Goal: Task Accomplishment & Management: Use online tool/utility

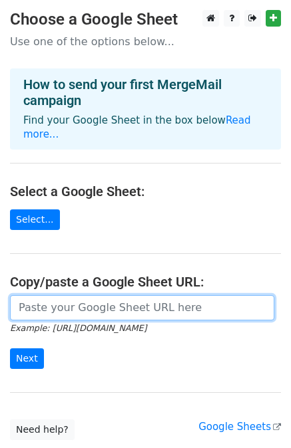
click at [126, 295] on input "url" at bounding box center [142, 307] width 264 height 25
paste input "https://docs.google.com/spreadsheets/d/1CCpR8O_m9mS501fjDlRrfzW3N04nkCQ9x-yBIRK…"
type input "https://docs.google.com/spreadsheets/d/1CCpR8O_m9mS501fjDlRrfzW3N04nkCQ9x-yBIRK…"
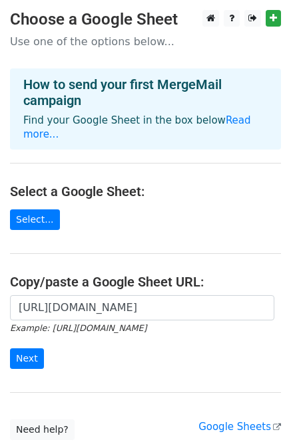
scroll to position [0, 0]
click at [136, 357] on div "https://docs.google.com/spreadsheets/d/1CCpR8O_m9mS501fjDlRrfzW3N04nkCQ9x-yBIRK…" at bounding box center [145, 339] width 291 height 88
click at [31, 352] on input "Next" at bounding box center [27, 359] width 34 height 21
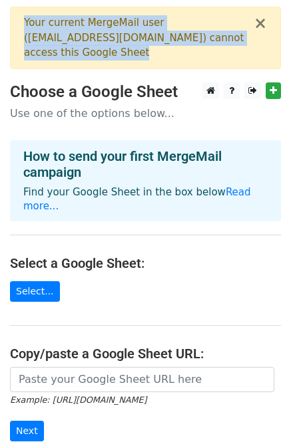
drag, startPoint x: 104, startPoint y: 53, endPoint x: 13, endPoint y: 19, distance: 96.6
click at [13, 19] on div "× Your current MergeMail user ( fstylecrewbannhansu@gmail.com ) cannot access t…" at bounding box center [145, 38] width 271 height 63
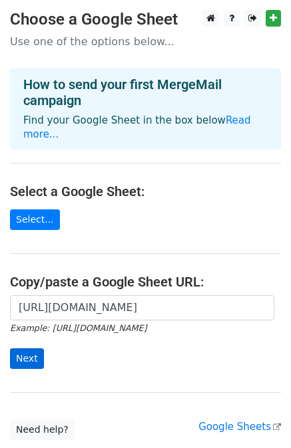
type input "[URL][DOMAIN_NAME]"
click at [29, 349] on input "Next" at bounding box center [27, 359] width 34 height 21
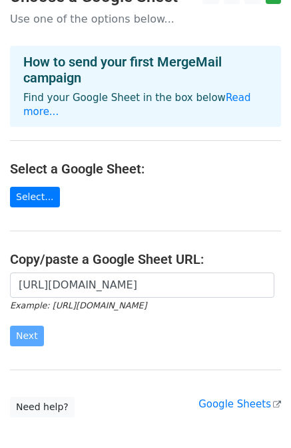
scroll to position [82, 0]
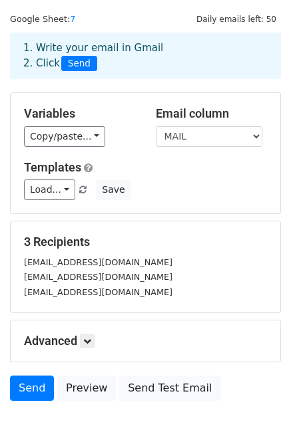
scroll to position [29, 0]
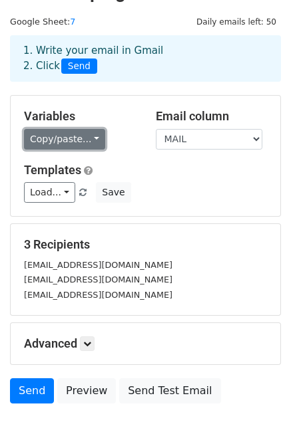
click at [85, 137] on link "Copy/paste..." at bounding box center [64, 139] width 81 height 21
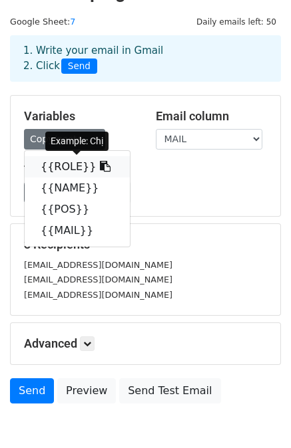
click at [61, 166] on link "{{ROLE}}" at bounding box center [77, 166] width 105 height 21
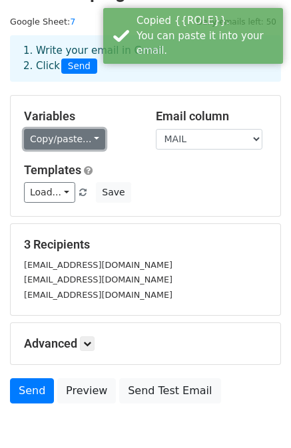
click at [74, 141] on link "Copy/paste..." at bounding box center [64, 139] width 81 height 21
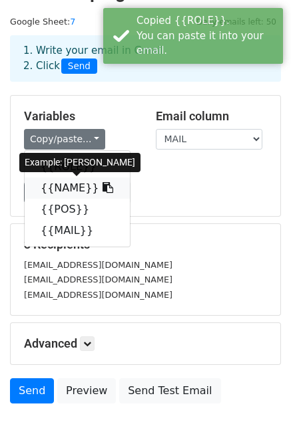
click at [75, 187] on link "{{NAME}}" at bounding box center [77, 188] width 105 height 21
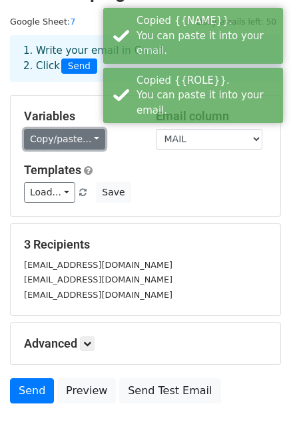
click at [77, 142] on link "Copy/paste..." at bounding box center [64, 139] width 81 height 21
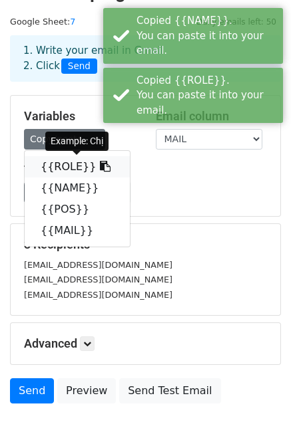
click at [75, 169] on link "{{ROLE}}" at bounding box center [77, 166] width 105 height 21
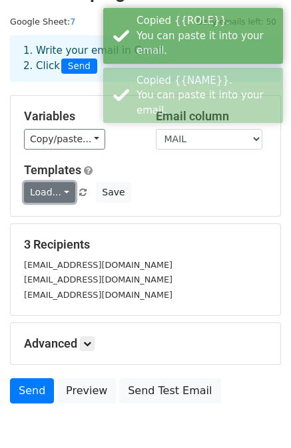
click at [61, 196] on link "Load..." at bounding box center [49, 192] width 51 height 21
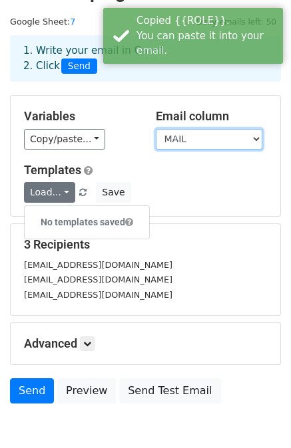
click at [190, 141] on select "ROLE NAME POS MAIL" at bounding box center [209, 139] width 106 height 21
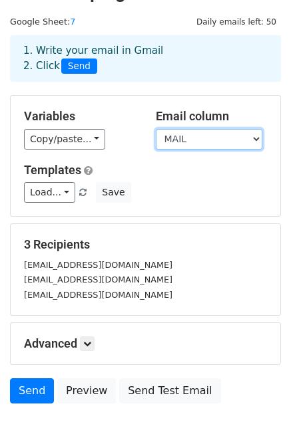
click at [156, 129] on select "ROLE NAME POS MAIL" at bounding box center [209, 139] width 106 height 21
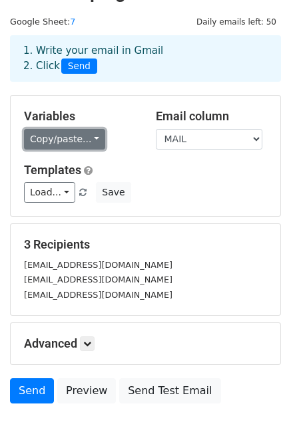
click at [74, 138] on link "Copy/paste..." at bounding box center [64, 139] width 81 height 21
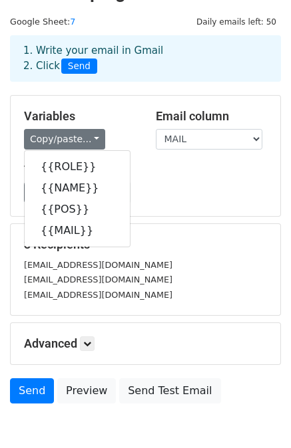
click at [160, 174] on h5 "Templates" at bounding box center [145, 170] width 243 height 15
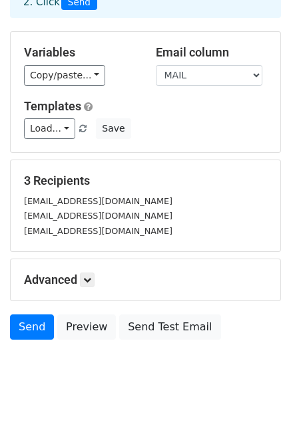
scroll to position [96, 0]
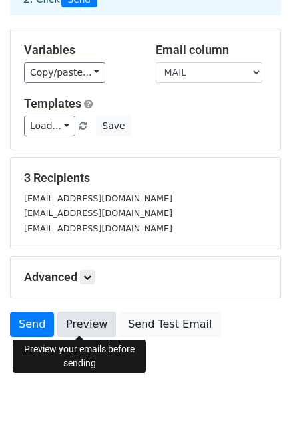
click at [94, 333] on link "Preview" at bounding box center [86, 324] width 59 height 25
click at [95, 325] on link "Preview" at bounding box center [86, 324] width 59 height 25
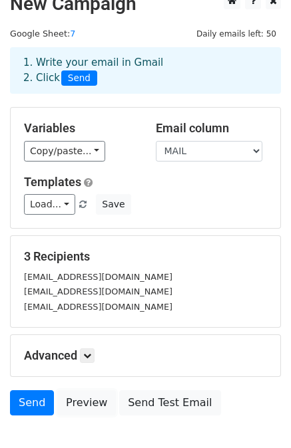
scroll to position [0, 0]
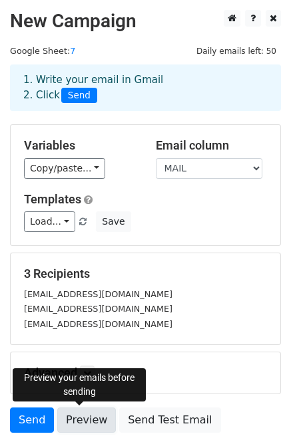
click at [82, 422] on link "Preview" at bounding box center [86, 420] width 59 height 25
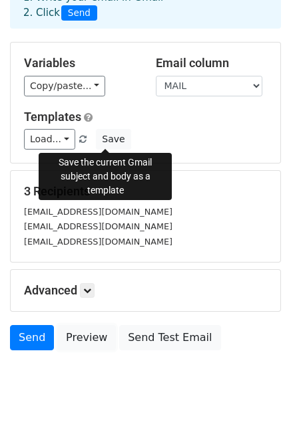
scroll to position [96, 0]
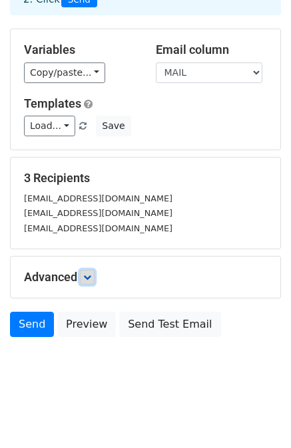
click at [85, 277] on icon at bounding box center [87, 277] width 8 height 8
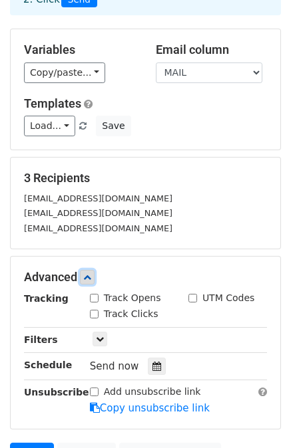
click at [87, 276] on icon at bounding box center [87, 277] width 8 height 8
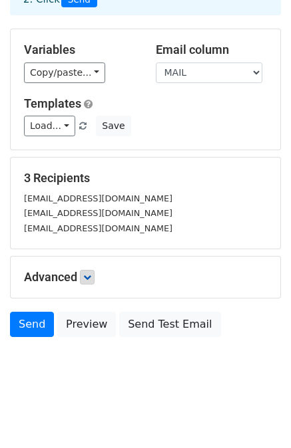
click at [83, 416] on html "New Campaign Daily emails left: 50 Google Sheet: 7 1. Write your email in Gmail…" at bounding box center [145, 177] width 291 height 546
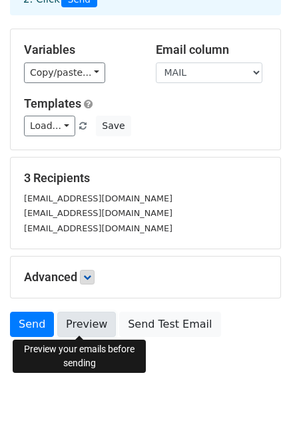
click at [86, 330] on link "Preview" at bounding box center [86, 324] width 59 height 25
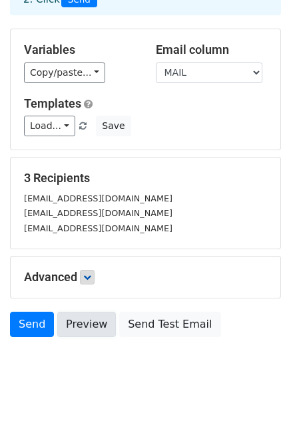
click at [86, 330] on link "Preview" at bounding box center [86, 324] width 59 height 25
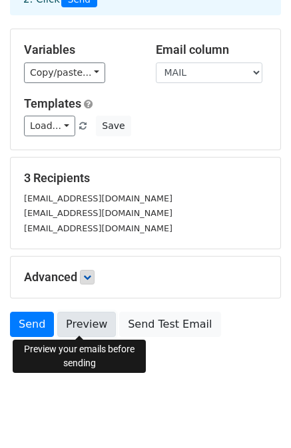
click at [96, 330] on link "Preview" at bounding box center [86, 324] width 59 height 25
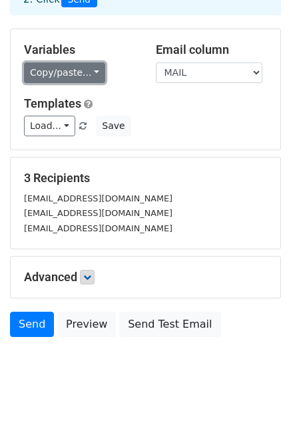
click at [84, 75] on link "Copy/paste..." at bounding box center [64, 73] width 81 height 21
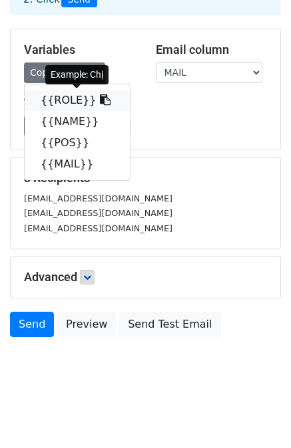
click at [61, 102] on link "{{ROLE}}" at bounding box center [77, 100] width 105 height 21
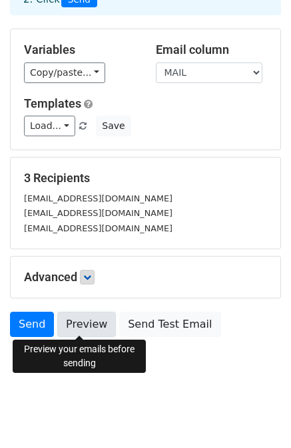
click at [80, 323] on link "Preview" at bounding box center [86, 324] width 59 height 25
click at [84, 329] on link "Preview" at bounding box center [86, 324] width 59 height 25
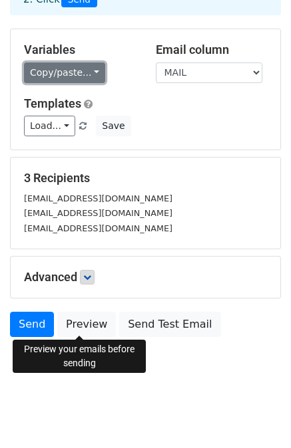
click at [64, 77] on link "Copy/paste..." at bounding box center [64, 73] width 81 height 21
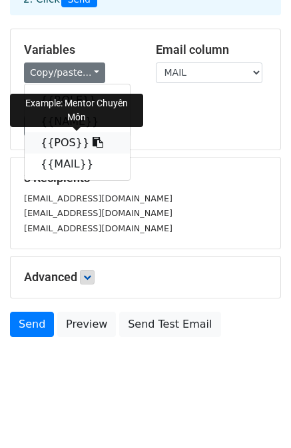
click at [64, 142] on link "{{POS}}" at bounding box center [77, 142] width 105 height 21
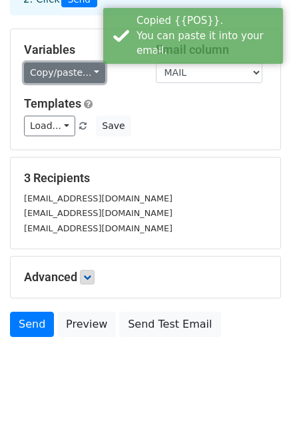
click at [63, 75] on link "Copy/paste..." at bounding box center [64, 73] width 81 height 21
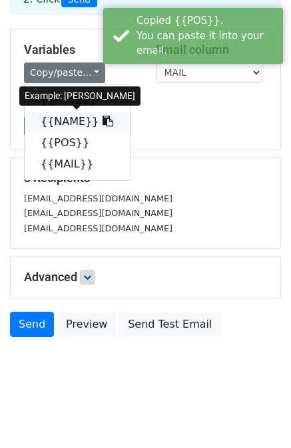
click at [67, 126] on link "{{NAME}}" at bounding box center [77, 121] width 105 height 21
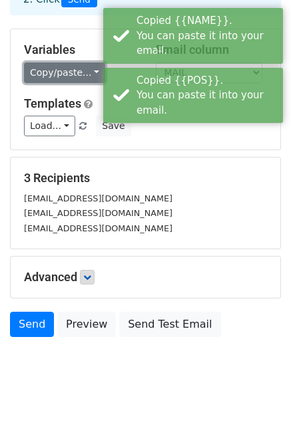
click at [59, 76] on link "Copy/paste..." at bounding box center [64, 73] width 81 height 21
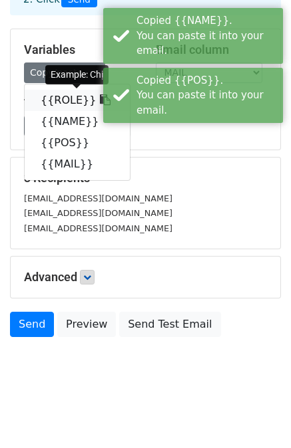
click at [67, 102] on link "{{ROLE}}" at bounding box center [77, 100] width 105 height 21
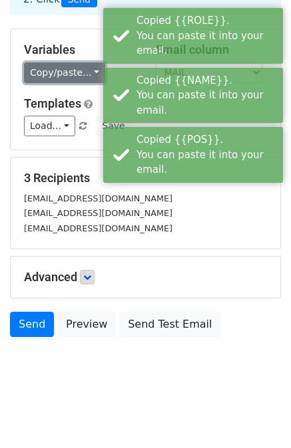
click at [59, 74] on link "Copy/paste..." at bounding box center [64, 73] width 81 height 21
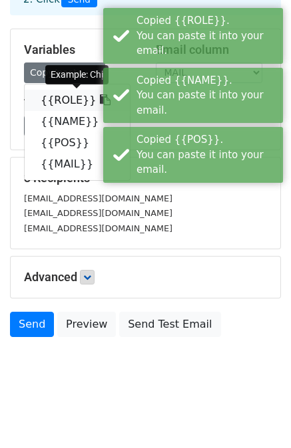
drag, startPoint x: 73, startPoint y: 96, endPoint x: 61, endPoint y: 70, distance: 28.9
click at [72, 96] on link "{{ROLE}}" at bounding box center [77, 100] width 105 height 21
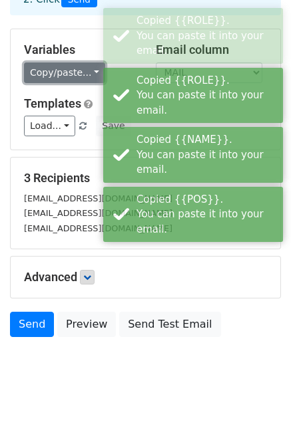
click at [61, 67] on link "Copy/paste..." at bounding box center [64, 73] width 81 height 21
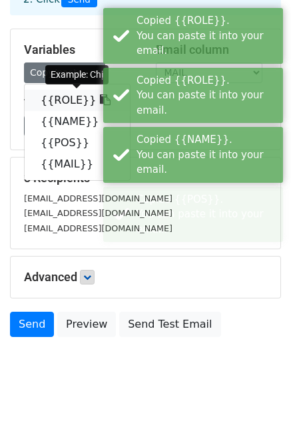
click at [63, 100] on link "{{ROLE}}" at bounding box center [77, 100] width 105 height 21
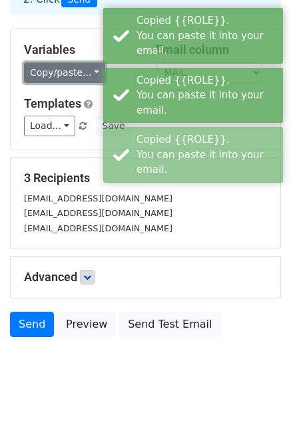
click at [57, 75] on link "Copy/paste..." at bounding box center [64, 73] width 81 height 21
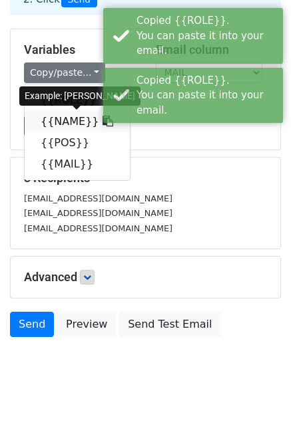
click at [67, 116] on link "{{NAME}}" at bounding box center [77, 121] width 105 height 21
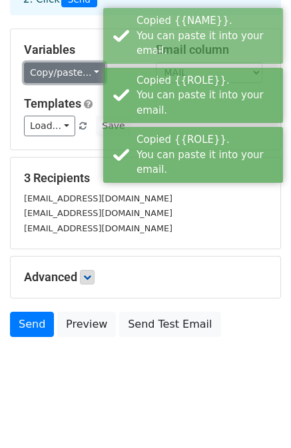
click at [57, 71] on link "Copy/paste..." at bounding box center [64, 73] width 81 height 21
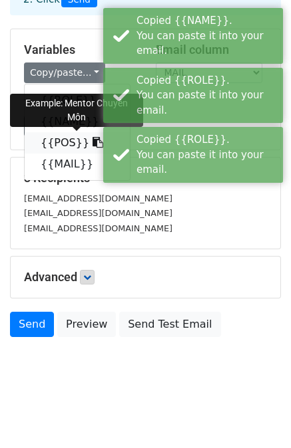
click at [66, 144] on link "{{POS}}" at bounding box center [77, 142] width 105 height 21
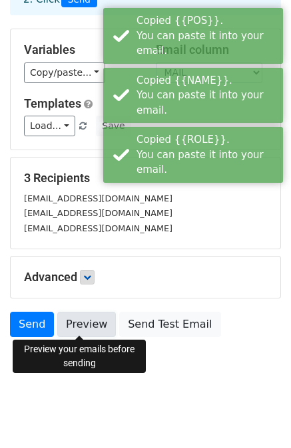
click at [80, 327] on link "Preview" at bounding box center [86, 324] width 59 height 25
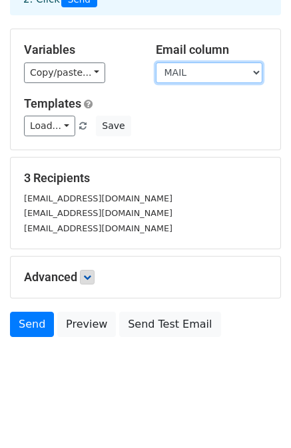
click at [219, 75] on select "ROLE NAME POS MAIL" at bounding box center [209, 73] width 106 height 21
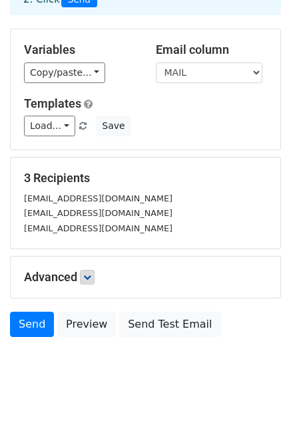
click at [242, 227] on div "thanhlamtjks010504@gmail.com" at bounding box center [145, 228] width 263 height 15
click at [38, 320] on link "Send" at bounding box center [32, 324] width 44 height 25
click at [35, 331] on link "Send" at bounding box center [32, 324] width 44 height 25
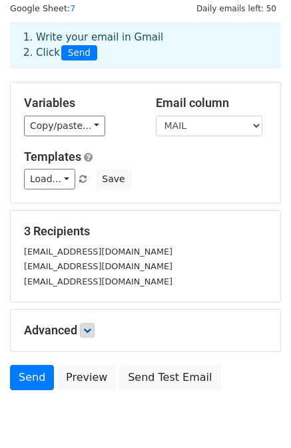
scroll to position [0, 0]
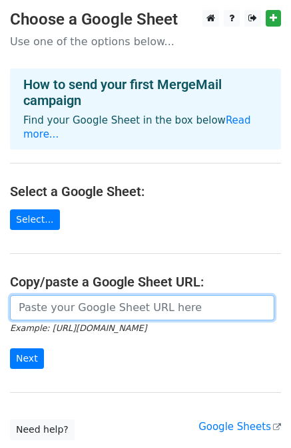
click at [74, 299] on input "url" at bounding box center [142, 307] width 264 height 25
paste input "https://docs.google.com/spreadsheets/d/1CCpR8O_m9mS501fjDlRrfzW3N04nkCQ9x-yBIRK…"
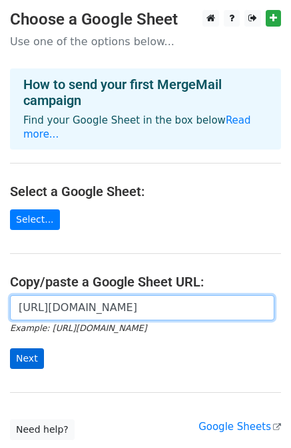
type input "https://docs.google.com/spreadsheets/d/1CCpR8O_m9mS501fjDlRrfzW3N04nkCQ9x-yBIRK…"
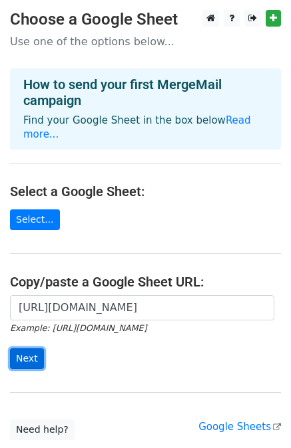
scroll to position [0, 0]
click at [35, 349] on input "Next" at bounding box center [27, 359] width 34 height 21
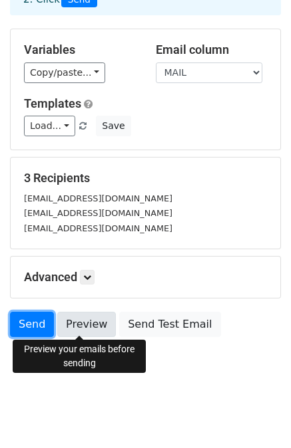
scroll to position [96, 0]
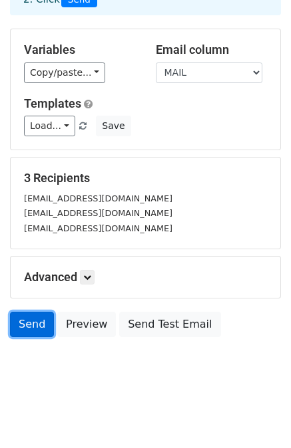
click at [40, 329] on link "Send" at bounding box center [32, 324] width 44 height 25
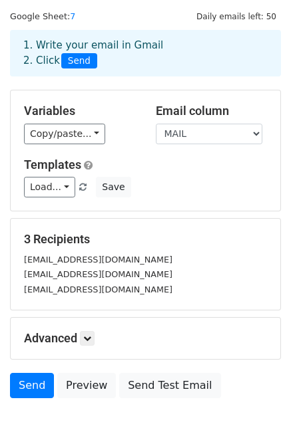
scroll to position [29, 0]
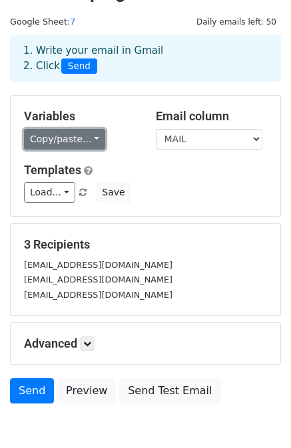
click at [79, 140] on link "Copy/paste..." at bounding box center [64, 139] width 81 height 21
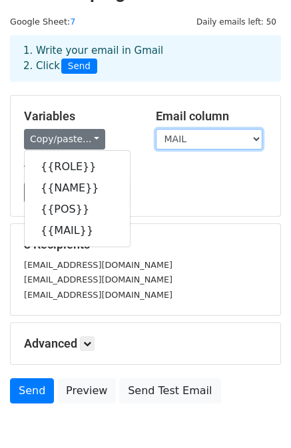
click at [194, 136] on select "ROLE NAME POS MAIL" at bounding box center [209, 139] width 106 height 21
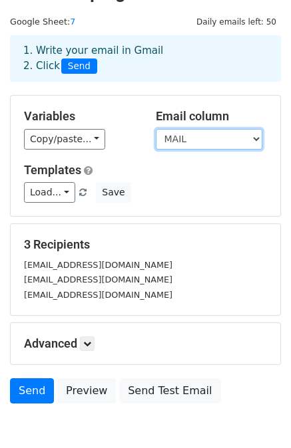
click at [156, 129] on select "ROLE NAME POS MAIL" at bounding box center [209, 139] width 106 height 21
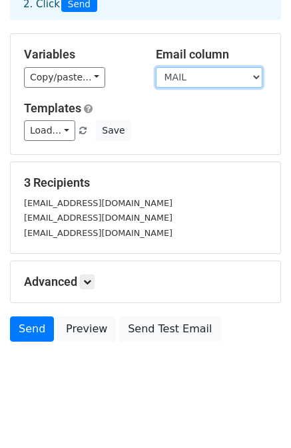
scroll to position [96, 0]
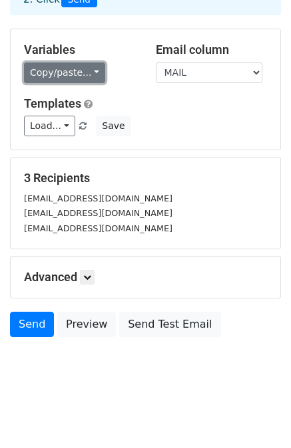
click at [74, 67] on link "Copy/paste..." at bounding box center [64, 73] width 81 height 21
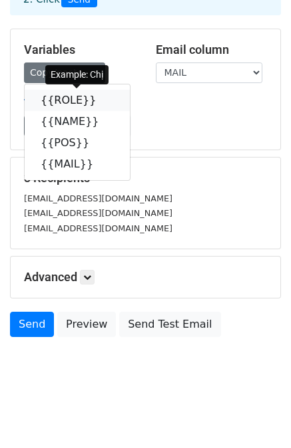
click at [78, 106] on link "{{ROLE}}" at bounding box center [77, 100] width 105 height 21
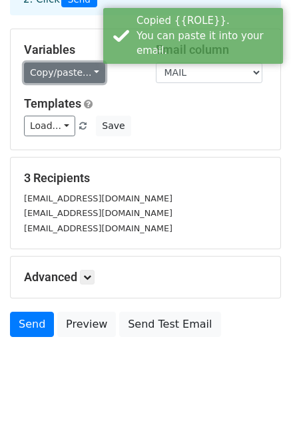
click at [79, 73] on link "Copy/paste..." at bounding box center [64, 73] width 81 height 21
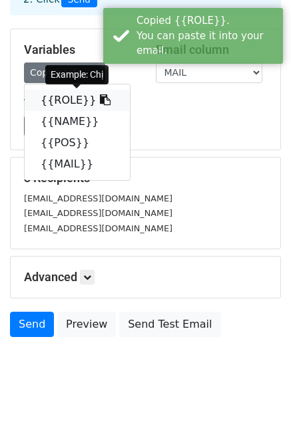
click at [100, 102] on icon at bounding box center [105, 99] width 11 height 11
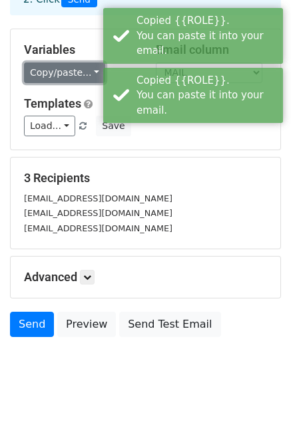
click at [78, 73] on link "Copy/paste..." at bounding box center [64, 73] width 81 height 21
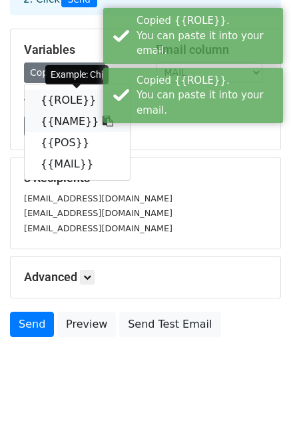
click at [59, 107] on link "{{ROLE}}" at bounding box center [77, 100] width 105 height 21
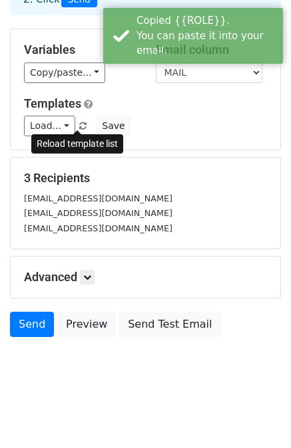
click at [79, 122] on span at bounding box center [82, 126] width 7 height 9
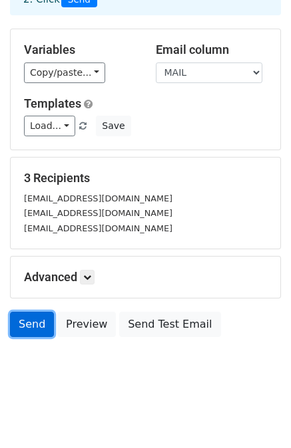
click at [32, 324] on link "Send" at bounding box center [32, 324] width 44 height 25
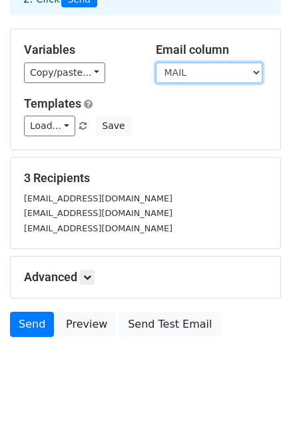
click at [200, 73] on select "ROLE NAME POS MAIL" at bounding box center [209, 73] width 106 height 21
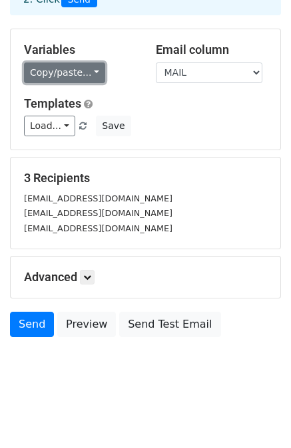
click at [57, 73] on link "Copy/paste..." at bounding box center [64, 73] width 81 height 21
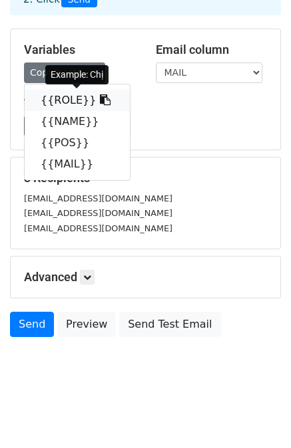
click at [74, 98] on link "{{ROLE}}" at bounding box center [77, 100] width 105 height 21
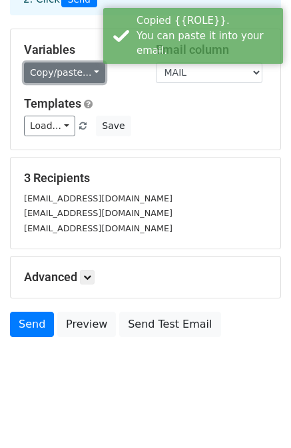
click at [71, 70] on link "Copy/paste..." at bounding box center [64, 73] width 81 height 21
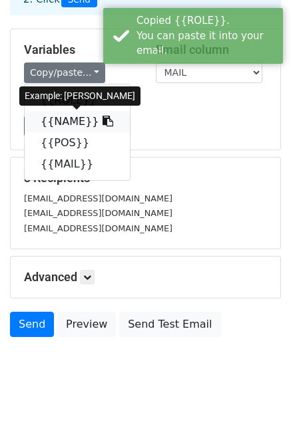
click at [65, 120] on link "{{NAME}}" at bounding box center [77, 121] width 105 height 21
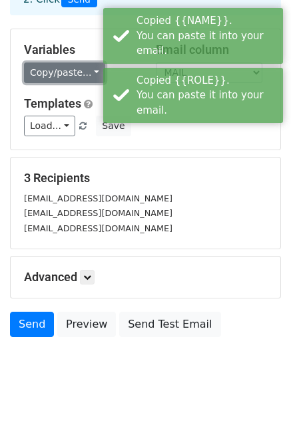
click at [63, 70] on link "Copy/paste..." at bounding box center [64, 73] width 81 height 21
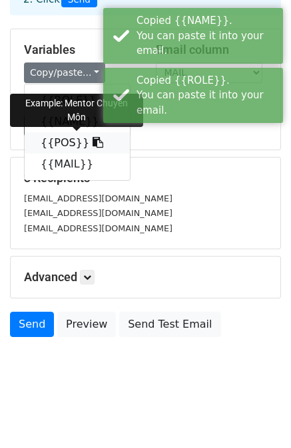
click at [65, 140] on link "{{POS}}" at bounding box center [77, 142] width 105 height 21
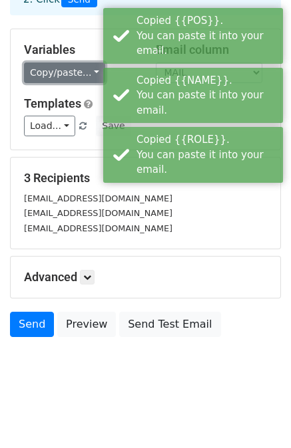
click at [61, 69] on link "Copy/paste..." at bounding box center [64, 73] width 81 height 21
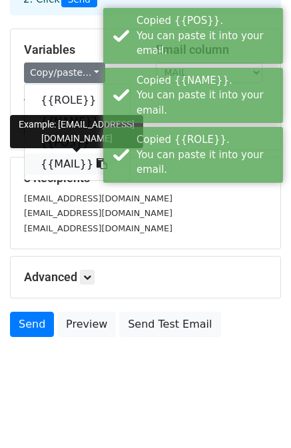
click at [66, 156] on link "{{MAIL}}" at bounding box center [77, 164] width 105 height 21
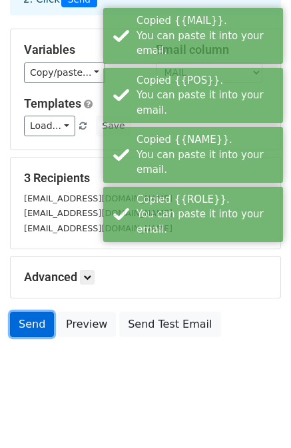
click at [38, 324] on link "Send" at bounding box center [32, 324] width 44 height 25
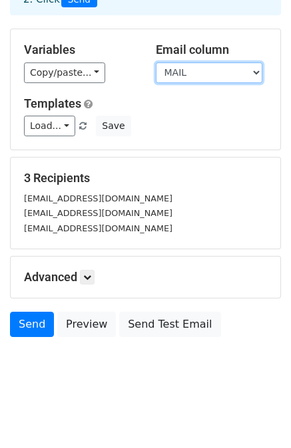
click at [221, 71] on select "ROLE NAME POS MAIL" at bounding box center [209, 73] width 106 height 21
select select "ROLE"
click at [156, 63] on select "ROLE NAME POS MAIL" at bounding box center [209, 73] width 106 height 21
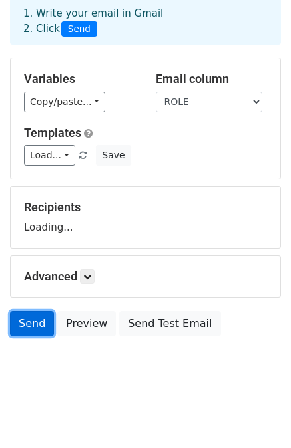
click at [35, 327] on link "Send" at bounding box center [32, 323] width 44 height 25
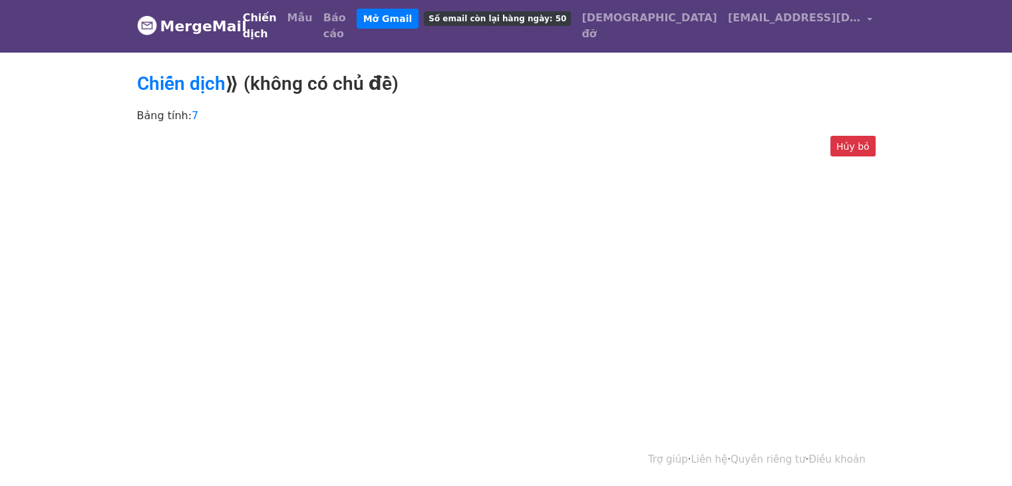
scroll to position [1, 0]
click at [478, 213] on html "MergeMail Chiến dịch Mẫu Báo cáo Mở Gmail Số email còn lại hàng ngày: 50 [DEMOG…" at bounding box center [506, 242] width 1012 height 486
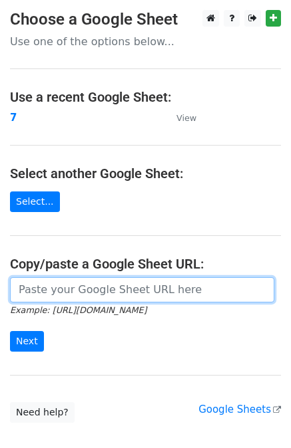
click at [96, 297] on input "url" at bounding box center [142, 289] width 264 height 25
paste input "https://docs.google.com/spreadsheets/d/1CCpR8O_m9mS501fjDlRrfzW3N04nkCQ9x-yBIRK…"
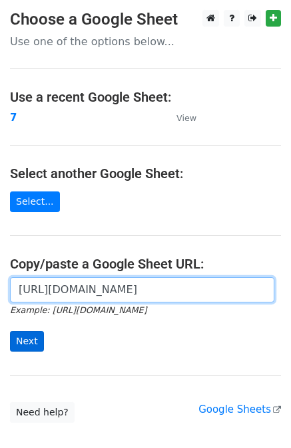
type input "https://docs.google.com/spreadsheets/d/1CCpR8O_m9mS501fjDlRrfzW3N04nkCQ9x-yBIRK…"
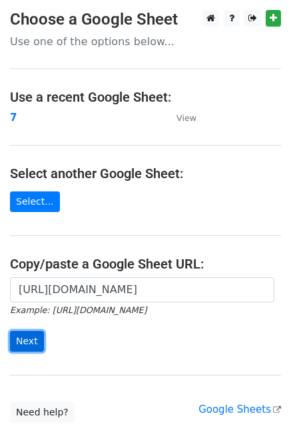
scroll to position [0, 0]
click at [32, 336] on input "Next" at bounding box center [27, 341] width 34 height 21
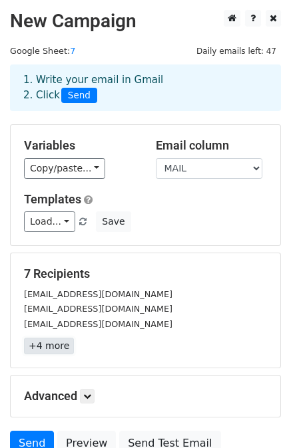
click at [50, 349] on link "+4 more" at bounding box center [49, 346] width 50 height 17
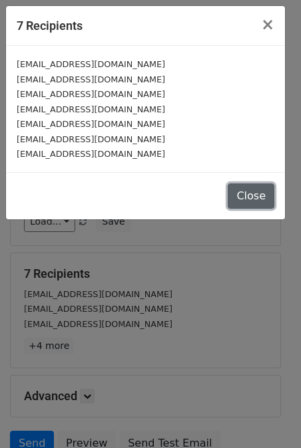
click at [245, 200] on button "Close" at bounding box center [250, 196] width 47 height 25
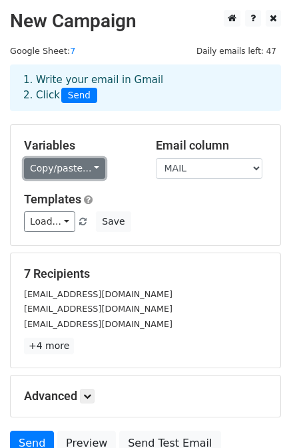
click at [78, 167] on link "Copy/paste..." at bounding box center [64, 168] width 81 height 21
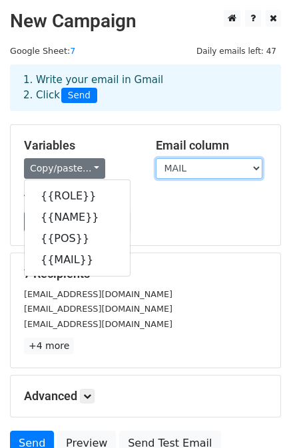
click at [178, 172] on select "ROLE NAME POS MAIL" at bounding box center [209, 168] width 106 height 21
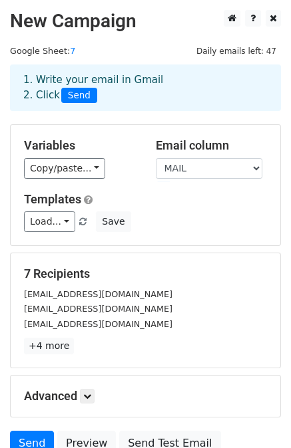
click at [208, 272] on h5 "7 Recipients" at bounding box center [145, 274] width 243 height 15
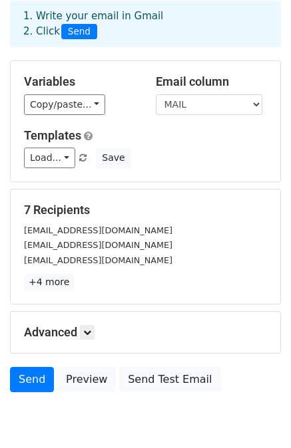
scroll to position [67, 0]
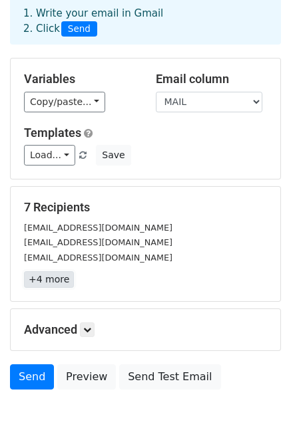
click at [60, 283] on link "+4 more" at bounding box center [49, 279] width 50 height 17
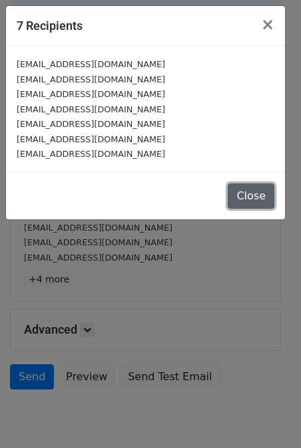
click at [241, 200] on button "Close" at bounding box center [250, 196] width 47 height 25
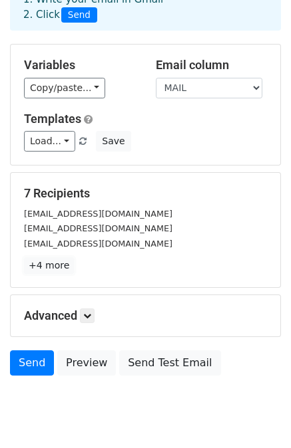
scroll to position [120, 0]
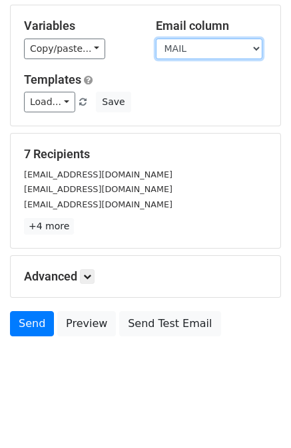
click at [215, 47] on select "ROLE NAME POS MAIL" at bounding box center [209, 49] width 106 height 21
click at [198, 50] on select "ROLE NAME POS MAIL" at bounding box center [209, 49] width 106 height 21
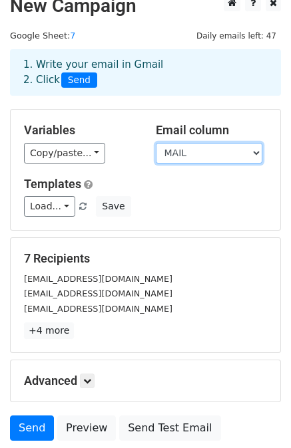
scroll to position [0, 0]
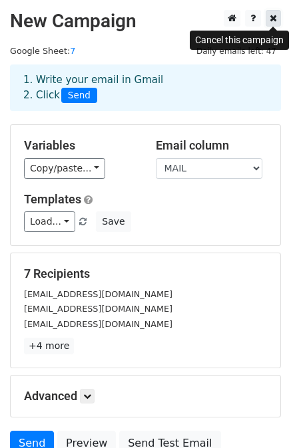
click at [269, 19] on icon at bounding box center [272, 17] width 7 height 9
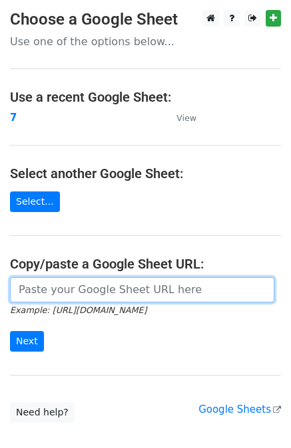
click at [64, 294] on input "url" at bounding box center [142, 289] width 264 height 25
paste input "https://docs.google.com/spreadsheets/d/1CCpR8O_m9mS501fjDlRrfzW3N04nkCQ9x-yBIRK…"
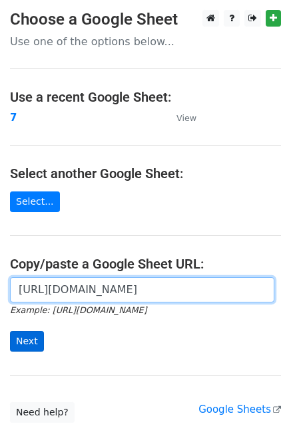
type input "https://docs.google.com/spreadsheets/d/1CCpR8O_m9mS501fjDlRrfzW3N04nkCQ9x-yBIRK…"
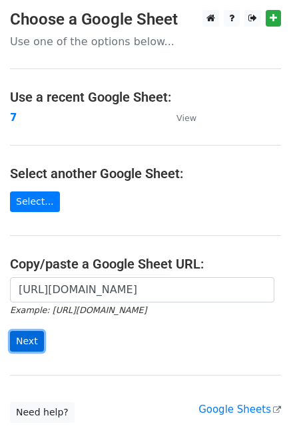
scroll to position [0, 0]
click at [29, 335] on input "Next" at bounding box center [27, 341] width 34 height 21
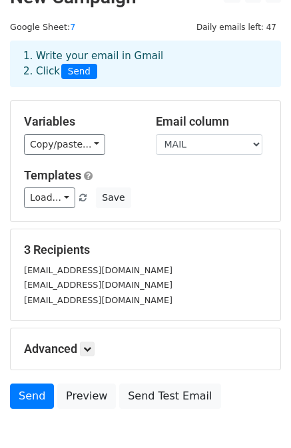
scroll to position [67, 0]
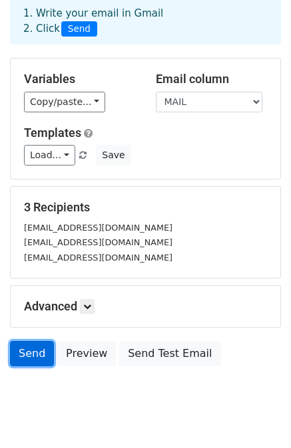
click at [40, 355] on link "Send" at bounding box center [32, 353] width 44 height 25
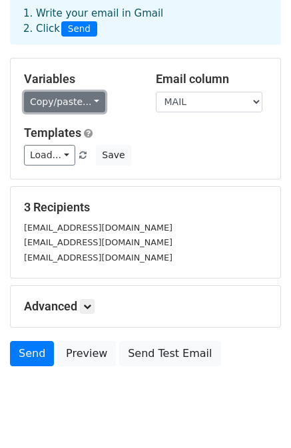
click at [88, 100] on link "Copy/paste..." at bounding box center [64, 102] width 81 height 21
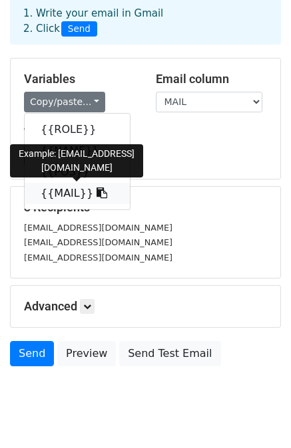
click at [57, 195] on link "{{MAIL}}" at bounding box center [77, 193] width 105 height 21
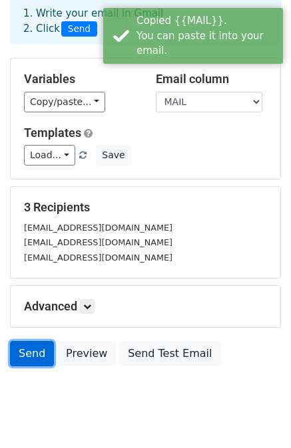
click at [25, 352] on link "Send" at bounding box center [32, 353] width 44 height 25
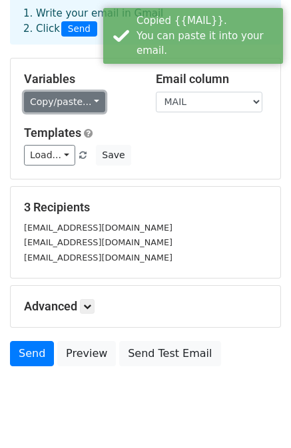
click at [72, 104] on link "Copy/paste..." at bounding box center [64, 102] width 81 height 21
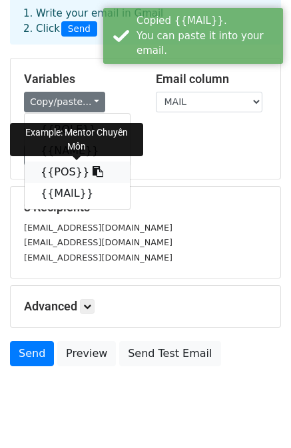
click at [68, 171] on link "{{POS}}" at bounding box center [77, 172] width 105 height 21
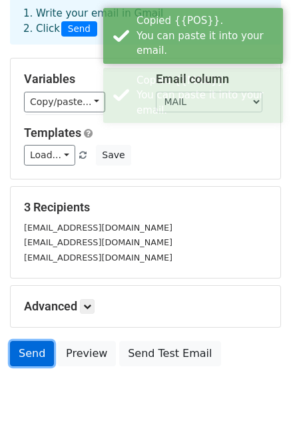
click at [36, 351] on link "Send" at bounding box center [32, 353] width 44 height 25
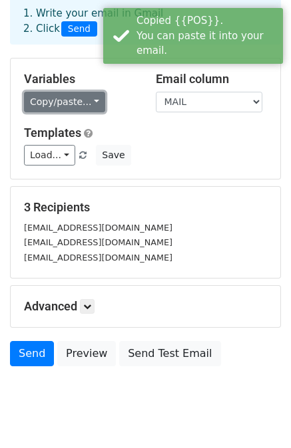
click at [80, 97] on link "Copy/paste..." at bounding box center [64, 102] width 81 height 21
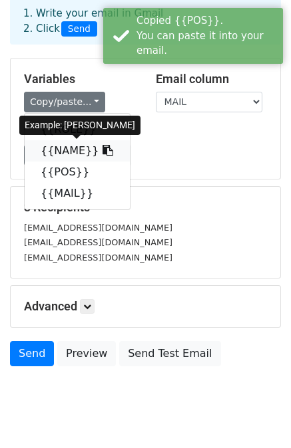
click at [74, 155] on link "{{NAME}}" at bounding box center [77, 150] width 105 height 21
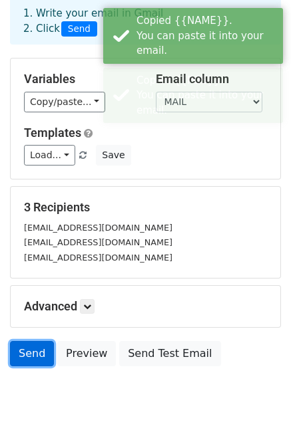
click at [34, 352] on link "Send" at bounding box center [32, 353] width 44 height 25
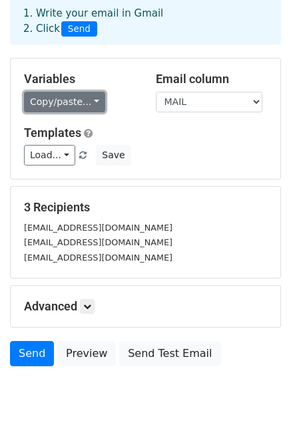
click at [80, 101] on link "Copy/paste..." at bounding box center [64, 102] width 81 height 21
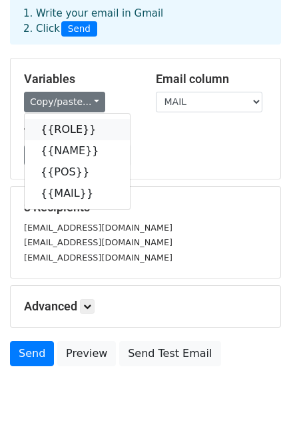
click at [73, 130] on link "{{ROLE}}" at bounding box center [77, 129] width 105 height 21
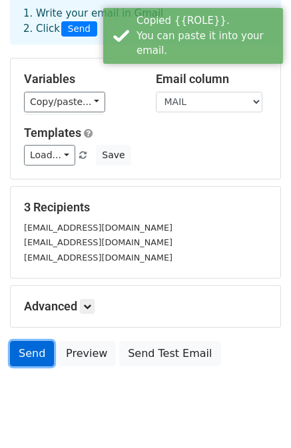
click at [40, 347] on link "Send" at bounding box center [32, 353] width 44 height 25
click at [43, 352] on link "Send" at bounding box center [32, 353] width 44 height 25
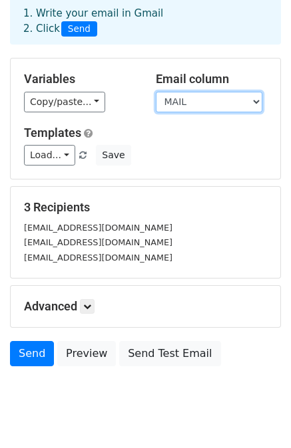
click at [162, 104] on select "ROLE NAME POS MAIL" at bounding box center [209, 102] width 106 height 21
click at [156, 92] on select "ROLE NAME POS MAIL" at bounding box center [209, 102] width 106 height 21
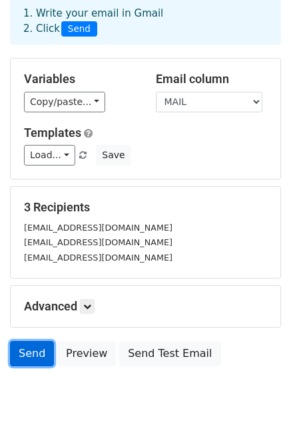
click at [32, 343] on link "Send" at bounding box center [32, 353] width 44 height 25
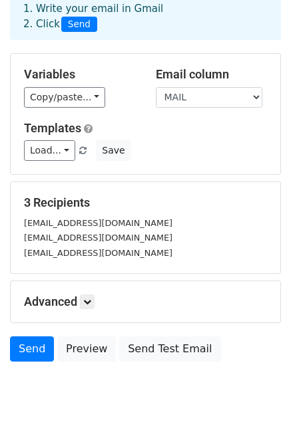
scroll to position [96, 0]
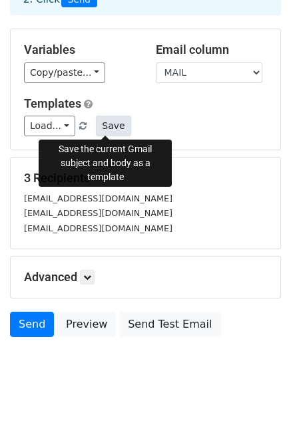
click at [112, 123] on button "Save" at bounding box center [113, 126] width 35 height 21
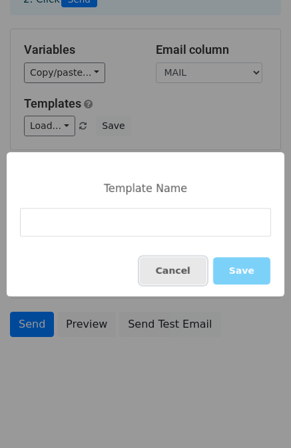
click at [179, 277] on button "Cancel" at bounding box center [173, 270] width 67 height 27
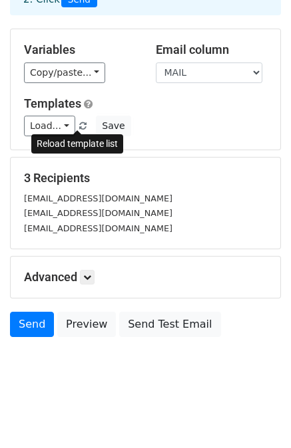
click at [79, 123] on span at bounding box center [82, 126] width 7 height 9
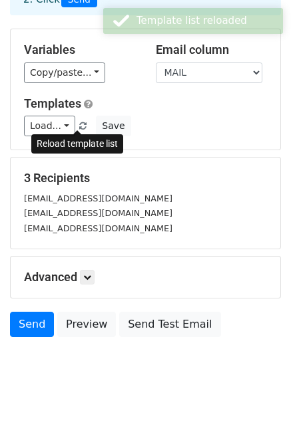
click at [79, 126] on span at bounding box center [82, 126] width 7 height 9
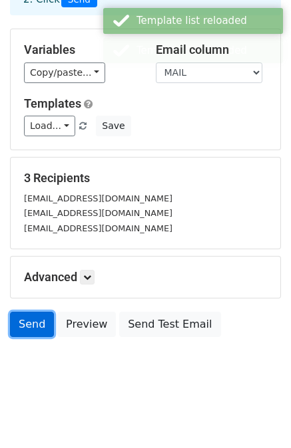
click at [47, 329] on link "Send" at bounding box center [32, 324] width 44 height 25
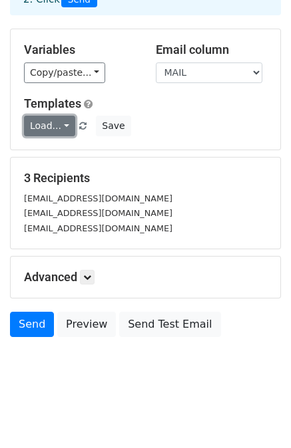
click at [66, 126] on link "Load..." at bounding box center [49, 126] width 51 height 21
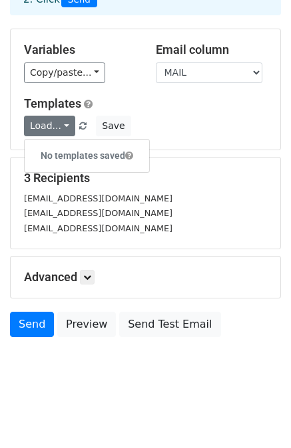
drag, startPoint x: 154, startPoint y: 127, endPoint x: 148, endPoint y: 125, distance: 6.9
click at [154, 127] on div "Load... No templates saved Save" at bounding box center [145, 126] width 263 height 21
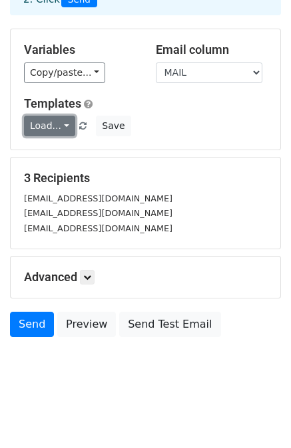
click at [61, 122] on link "Load..." at bounding box center [49, 126] width 51 height 21
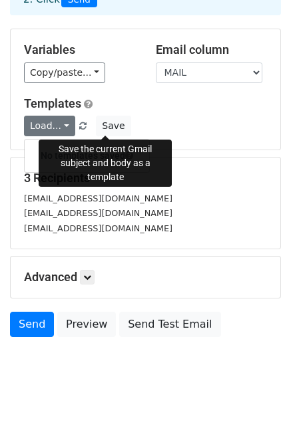
click at [130, 118] on div "Load... No templates saved Save" at bounding box center [145, 126] width 263 height 21
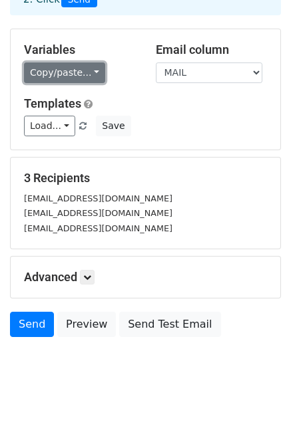
click at [87, 66] on link "Copy/paste..." at bounding box center [64, 73] width 81 height 21
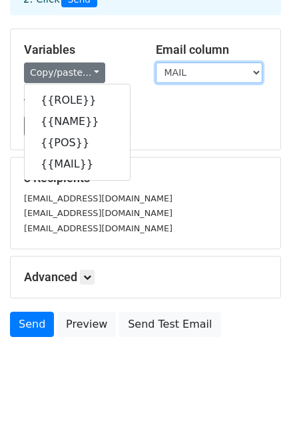
click at [181, 75] on select "ROLE NAME POS MAIL" at bounding box center [209, 73] width 106 height 21
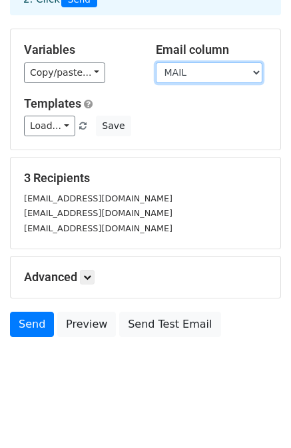
click at [192, 67] on select "ROLE NAME POS MAIL" at bounding box center [209, 73] width 106 height 21
click at [156, 63] on select "ROLE NAME POS MAIL" at bounding box center [209, 73] width 106 height 21
click at [198, 77] on select "ROLE NAME POS MAIL" at bounding box center [209, 73] width 106 height 21
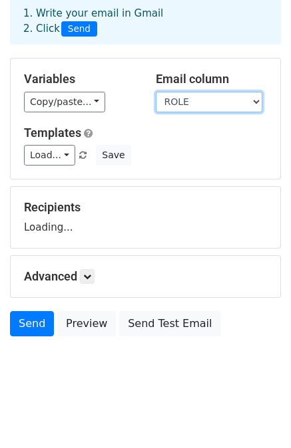
click at [196, 109] on select "ROLE NAME POS MAIL" at bounding box center [209, 102] width 106 height 21
click at [197, 104] on select "ROLE NAME POS MAIL" at bounding box center [209, 102] width 106 height 21
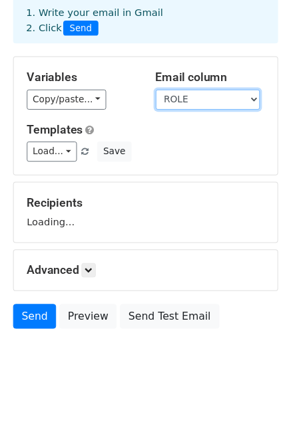
scroll to position [96, 0]
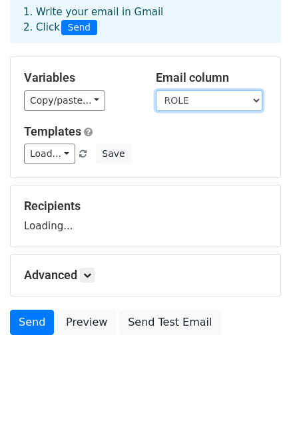
click at [156, 90] on select "ROLE NAME POS MAIL" at bounding box center [209, 100] width 106 height 21
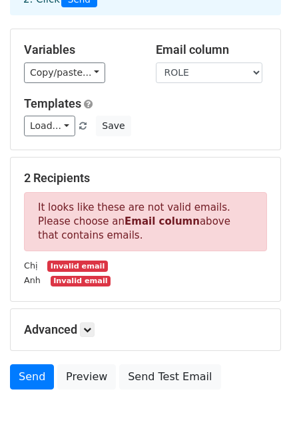
drag, startPoint x: 72, startPoint y: 234, endPoint x: 33, endPoint y: 203, distance: 49.7
click at [33, 203] on p "It looks like these are not valid emails. Please choose an Email column above t…" at bounding box center [145, 221] width 243 height 59
click at [25, 182] on div at bounding box center [25, 182] width 0 height 0
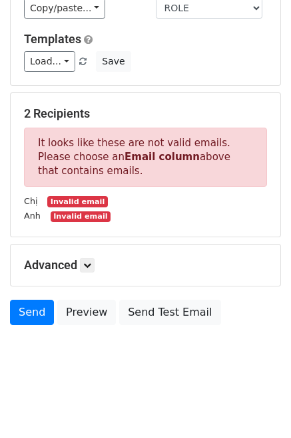
scroll to position [166, 0]
click at [114, 344] on body "New Campaign Daily emails left: 47 Google Sheet: 7 1. Write your email in Gmail…" at bounding box center [145, 117] width 291 height 535
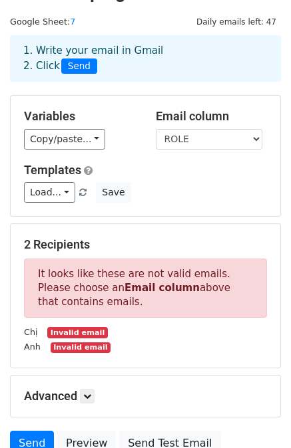
scroll to position [15, 0]
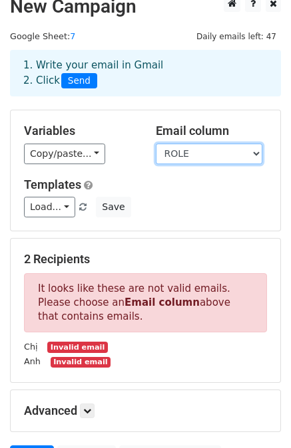
click at [191, 158] on select "ROLE NAME POS MAIL" at bounding box center [209, 154] width 106 height 21
click at [156, 144] on select "ROLE NAME POS MAIL" at bounding box center [209, 154] width 106 height 21
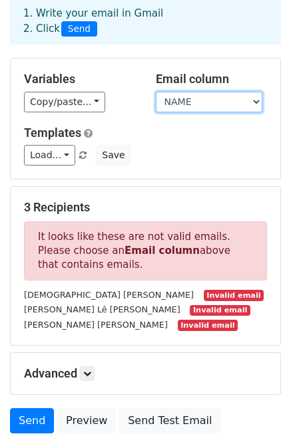
scroll to position [81, 0]
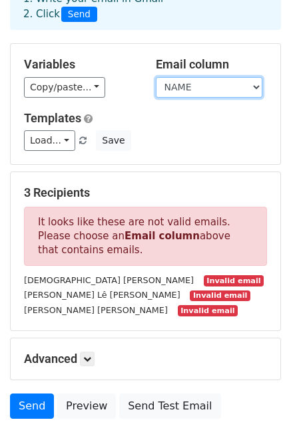
click at [208, 90] on select "ROLE NAME POS MAIL" at bounding box center [209, 87] width 106 height 21
click at [156, 77] on select "ROLE NAME POS MAIL" at bounding box center [209, 87] width 106 height 21
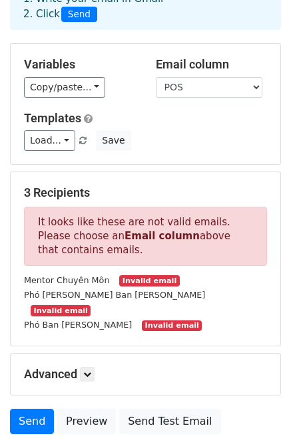
click at [202, 102] on div "Variables Copy/paste... {{ROLE}} {{NAME}} {{POS}} {{MAIL}} Email column ROLE NA…" at bounding box center [145, 104] width 269 height 120
click at [202, 94] on select "ROLE NAME POS MAIL" at bounding box center [209, 87] width 106 height 21
click at [156, 77] on select "ROLE NAME POS MAIL" at bounding box center [209, 87] width 106 height 21
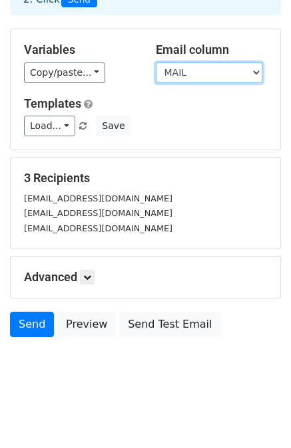
scroll to position [96, 0]
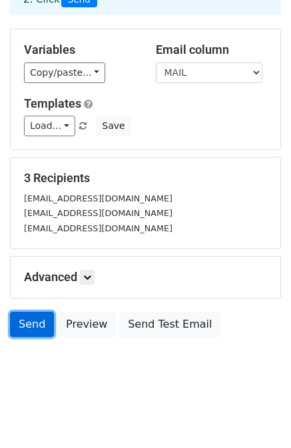
click at [37, 324] on link "Send" at bounding box center [32, 324] width 44 height 25
click at [33, 323] on link "Send" at bounding box center [32, 324] width 44 height 25
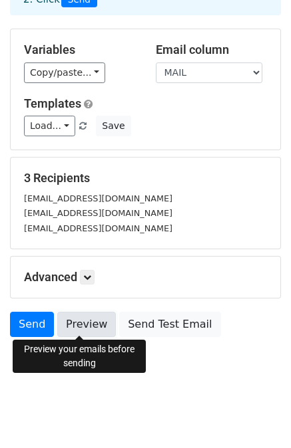
click at [91, 319] on link "Preview" at bounding box center [86, 324] width 59 height 25
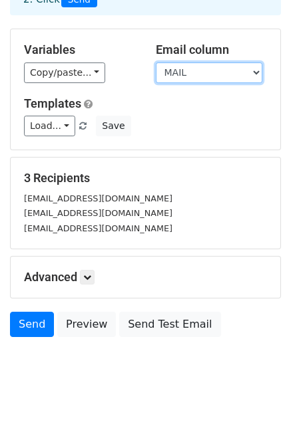
click at [203, 74] on select "ROLE NAME POS MAIL" at bounding box center [209, 73] width 106 height 21
click at [156, 63] on select "ROLE NAME POS MAIL" at bounding box center [209, 73] width 106 height 21
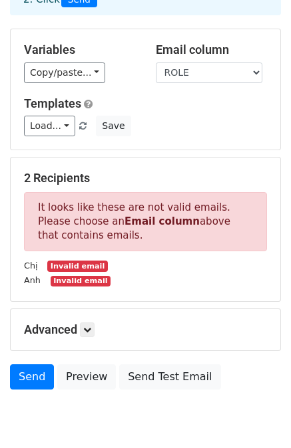
click at [82, 276] on small "Invalid email" at bounding box center [81, 281] width 60 height 11
drag, startPoint x: 85, startPoint y: 263, endPoint x: 56, endPoint y: 266, distance: 29.4
click at [56, 266] on small "Invalid email" at bounding box center [77, 266] width 60 height 11
click at [113, 267] on div "Chị Invalid email" at bounding box center [145, 265] width 263 height 15
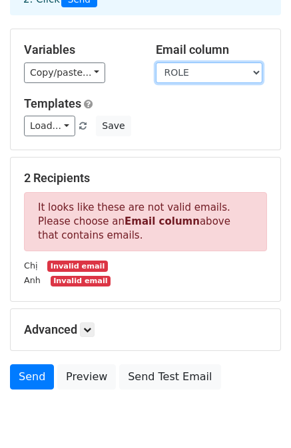
click at [221, 68] on select "ROLE NAME POS MAIL" at bounding box center [209, 73] width 106 height 21
click at [156, 63] on select "ROLE NAME POS MAIL" at bounding box center [209, 73] width 106 height 21
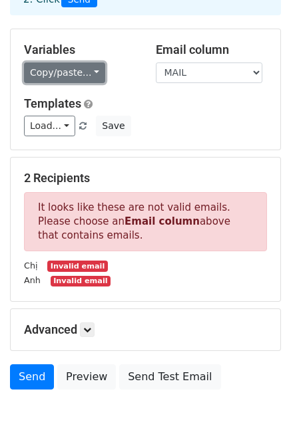
click at [80, 71] on link "Copy/paste..." at bounding box center [64, 73] width 81 height 21
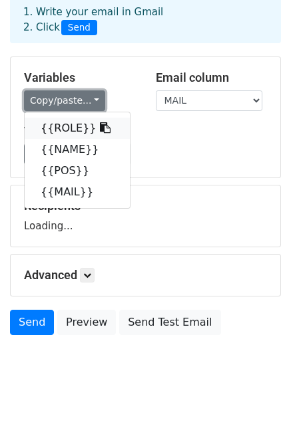
scroll to position [67, 0]
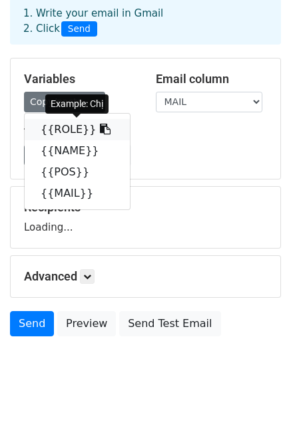
click at [79, 128] on link "{{ROLE}}" at bounding box center [77, 129] width 105 height 21
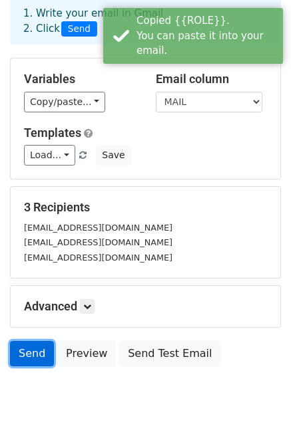
click at [40, 359] on link "Send" at bounding box center [32, 353] width 44 height 25
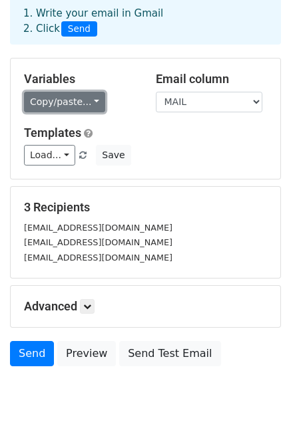
click at [76, 104] on link "Copy/paste..." at bounding box center [64, 102] width 81 height 21
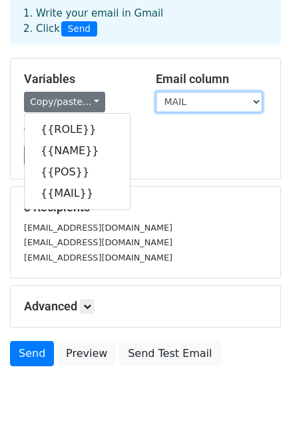
click at [176, 103] on select "ROLE NAME POS MAIL" at bounding box center [209, 102] width 106 height 21
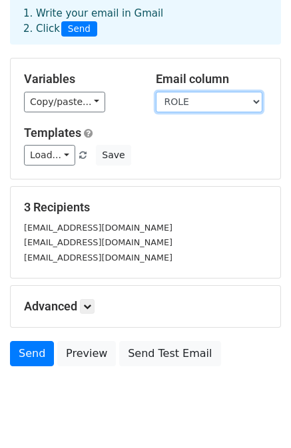
click at [156, 92] on select "ROLE NAME POS MAIL" at bounding box center [209, 102] width 106 height 21
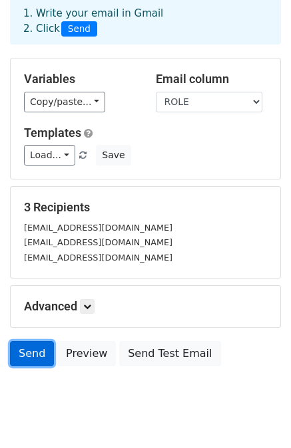
click at [40, 357] on link "Send" at bounding box center [32, 353] width 44 height 25
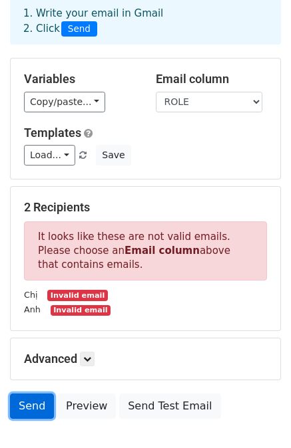
click at [41, 404] on link "Send" at bounding box center [32, 406] width 44 height 25
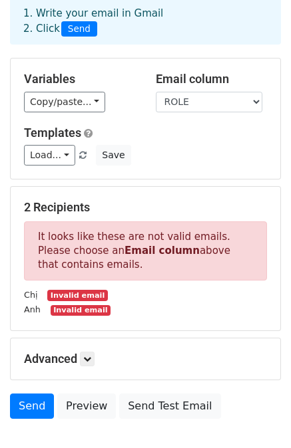
click at [178, 113] on div "Variables Copy/paste... {{ROLE}} {{NAME}} {{POS}} {{MAIL}} Email column ROLE NA…" at bounding box center [145, 119] width 269 height 120
click at [186, 104] on select "ROLE NAME POS MAIL" at bounding box center [209, 102] width 106 height 21
select select "MAIL"
click at [156, 92] on select "ROLE NAME POS MAIL" at bounding box center [209, 102] width 106 height 21
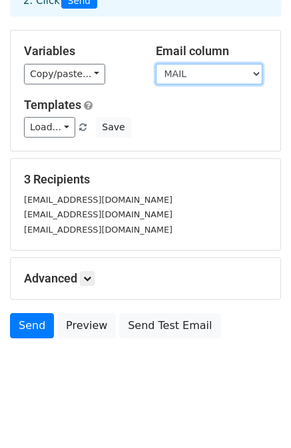
scroll to position [96, 0]
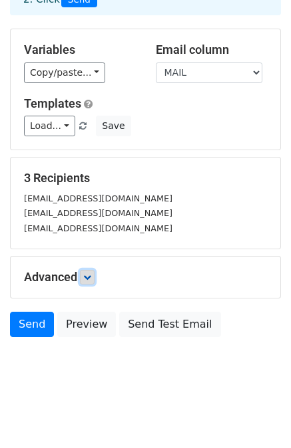
click at [90, 280] on link at bounding box center [87, 277] width 15 height 15
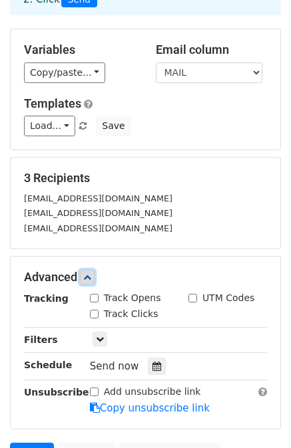
click at [90, 280] on link at bounding box center [87, 277] width 15 height 15
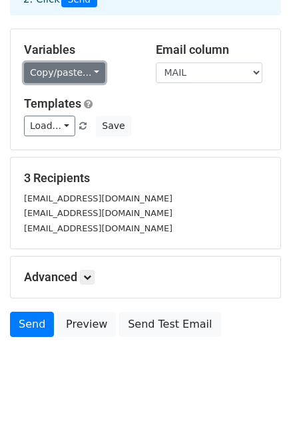
click at [90, 69] on link "Copy/paste..." at bounding box center [64, 73] width 81 height 21
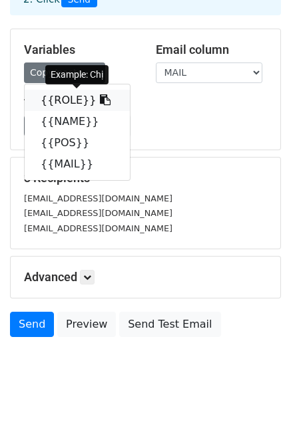
click at [100, 101] on icon at bounding box center [105, 99] width 11 height 11
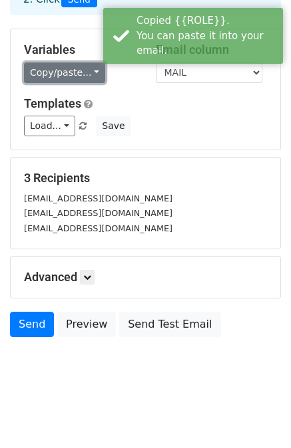
click at [81, 75] on link "Copy/paste..." at bounding box center [64, 73] width 81 height 21
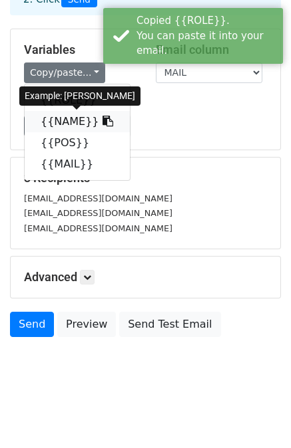
click at [66, 122] on link "{{NAME}}" at bounding box center [77, 121] width 105 height 21
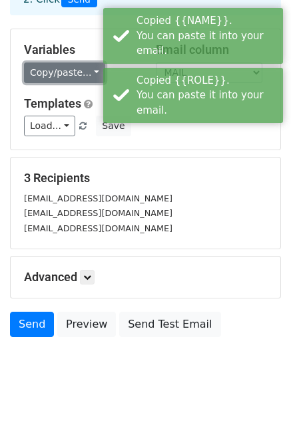
click at [67, 68] on link "Copy/paste..." at bounding box center [64, 73] width 81 height 21
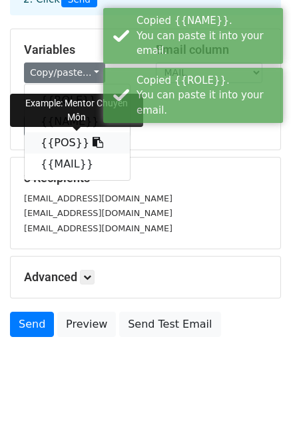
click at [63, 145] on link "{{POS}}" at bounding box center [77, 142] width 105 height 21
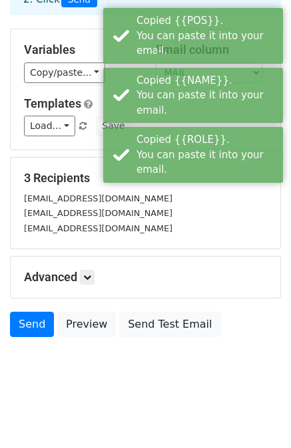
click at [66, 56] on h5 "Variables" at bounding box center [80, 50] width 112 height 15
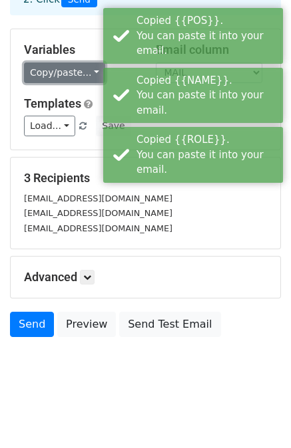
click at [67, 67] on link "Copy/paste..." at bounding box center [64, 73] width 81 height 21
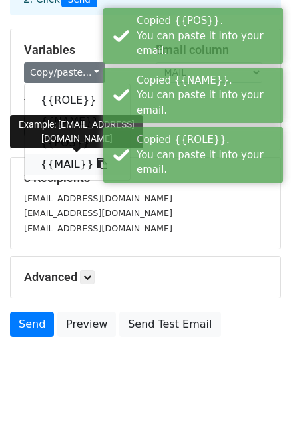
click at [65, 161] on link "{{MAIL}}" at bounding box center [77, 164] width 105 height 21
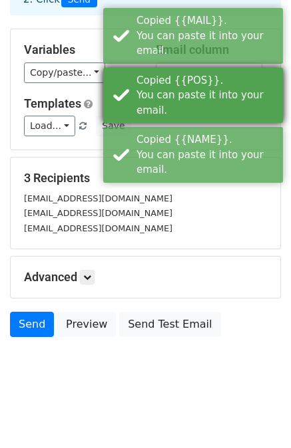
click at [138, 81] on div "Copied {{POS}}. You can paste it into your email." at bounding box center [206, 95] width 141 height 45
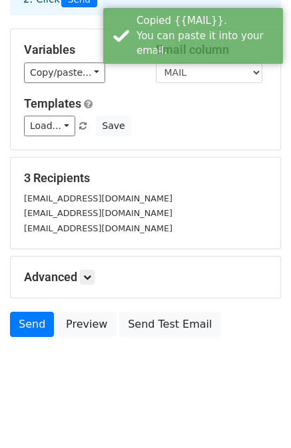
drag, startPoint x: 138, startPoint y: 81, endPoint x: 172, endPoint y: 51, distance: 45.2
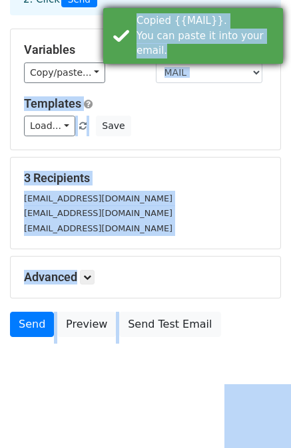
copy body "ROLE NAME POS MAIL Templates Load... No templates saved Save 3 Recipients lam01…"
click at [176, 43] on div "Copied {{MAIL}}. You can paste it into your email." at bounding box center [193, 36] width 180 height 56
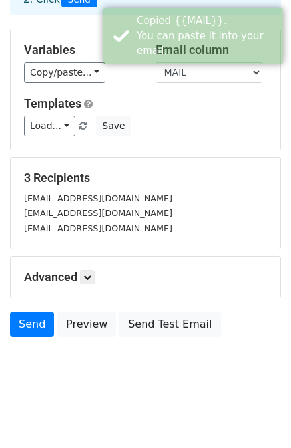
click at [166, 31] on div "Copied {{MAIL}}. You can paste it into your email." at bounding box center [206, 35] width 141 height 45
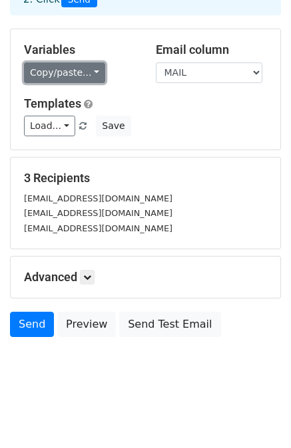
click at [75, 71] on link "Copy/paste..." at bounding box center [64, 73] width 81 height 21
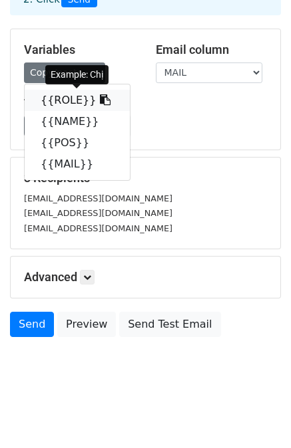
click at [79, 97] on link "{{ROLE}}" at bounding box center [77, 100] width 105 height 21
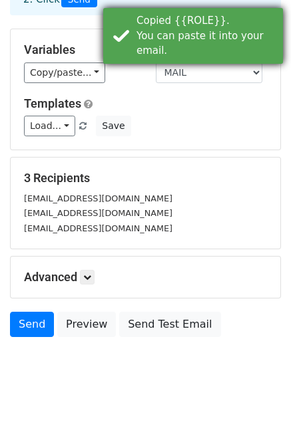
click at [146, 39] on div "Copied {{ROLE}}. You can paste it into your email." at bounding box center [206, 35] width 141 height 45
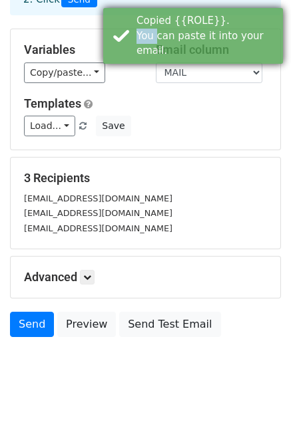
click at [146, 39] on div "Copied {{ROLE}}. You can paste it into your email." at bounding box center [206, 35] width 141 height 45
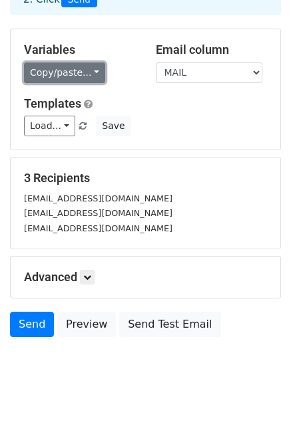
click at [84, 75] on link "Copy/paste..." at bounding box center [64, 73] width 81 height 21
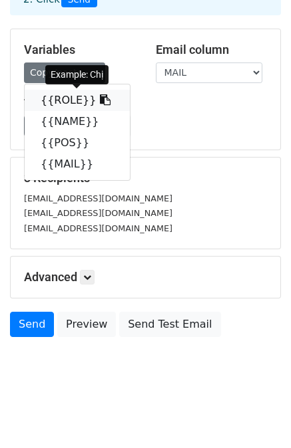
click at [71, 101] on link "{{ROLE}}" at bounding box center [77, 100] width 105 height 21
copy div "You"
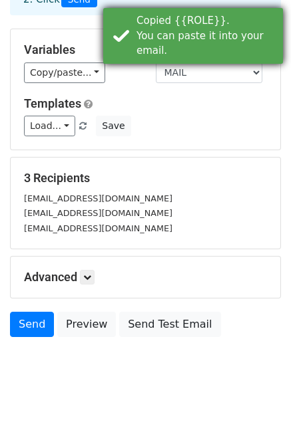
click at [152, 35] on div "Copied {{ROLE}}. You can paste it into your email." at bounding box center [206, 35] width 141 height 45
click at [150, 35] on div "Copied {{ROLE}}. You can paste it into your email." at bounding box center [206, 35] width 141 height 45
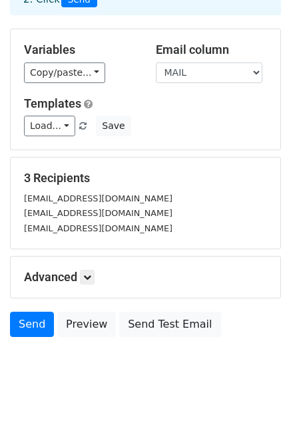
drag, startPoint x: 145, startPoint y: 37, endPoint x: 196, endPoint y: 43, distance: 51.6
click at [104, 70] on div "Copy/paste... {{ROLE}} {{NAME}} {{POS}} {{MAIL}}" at bounding box center [80, 73] width 112 height 21
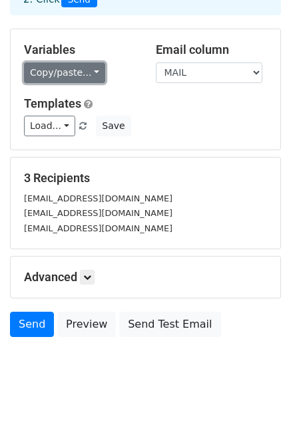
click at [80, 70] on link "Copy/paste..." at bounding box center [64, 73] width 81 height 21
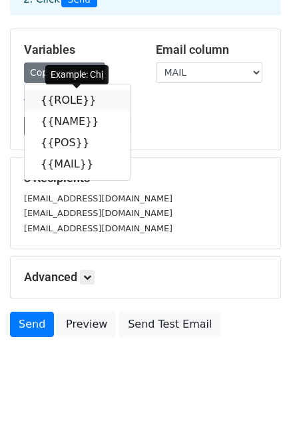
click at [63, 102] on link "{{ROLE}}" at bounding box center [77, 100] width 105 height 21
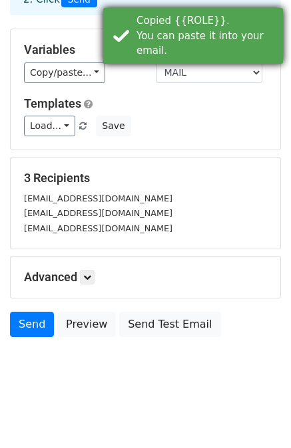
click at [141, 38] on div "Copied {{ROLE}}. You can paste it into your email." at bounding box center [206, 35] width 141 height 45
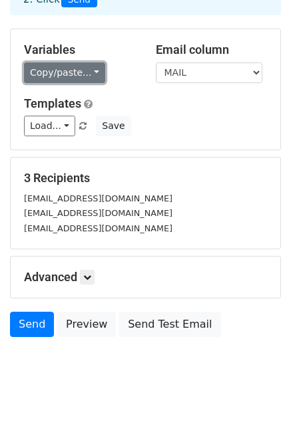
click at [71, 72] on link "Copy/paste..." at bounding box center [64, 73] width 81 height 21
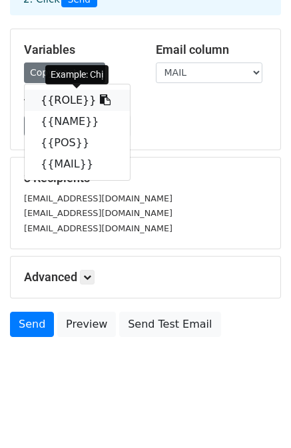
click at [67, 102] on link "{{ROLE}}" at bounding box center [77, 100] width 105 height 21
copy div "You"
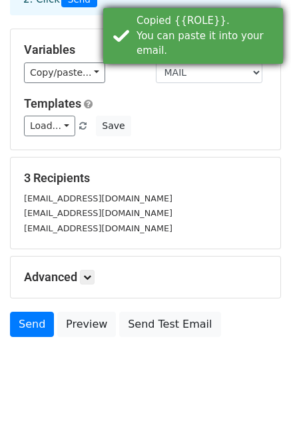
click at [138, 37] on div "Copied {{ROLE}}. You can paste it into your email." at bounding box center [206, 35] width 141 height 45
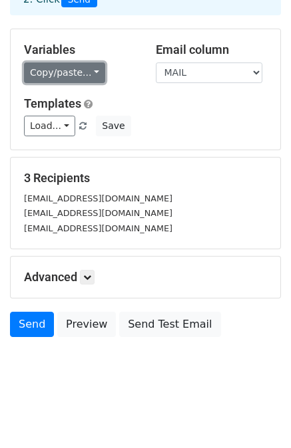
click at [65, 65] on link "Copy/paste..." at bounding box center [64, 73] width 81 height 21
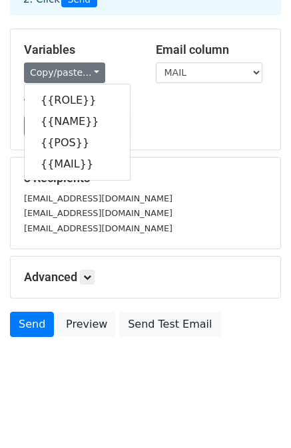
click at [192, 136] on div "Variables Copy/paste... {{ROLE}} {{NAME}} {{POS}} {{MAIL}} Email column ROLE NA…" at bounding box center [145, 89] width 269 height 120
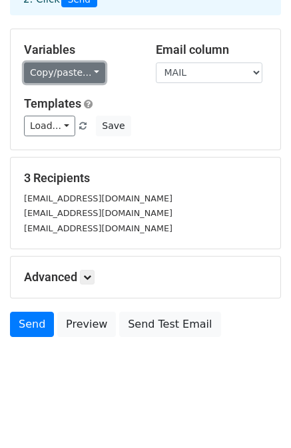
click at [80, 76] on link "Copy/paste..." at bounding box center [64, 73] width 81 height 21
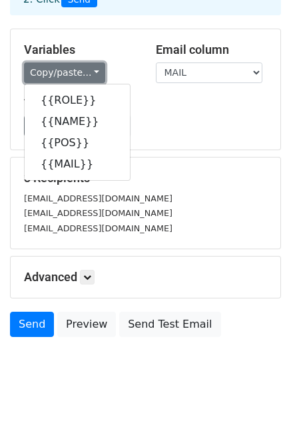
click at [80, 76] on link "Copy/paste..." at bounding box center [64, 73] width 81 height 21
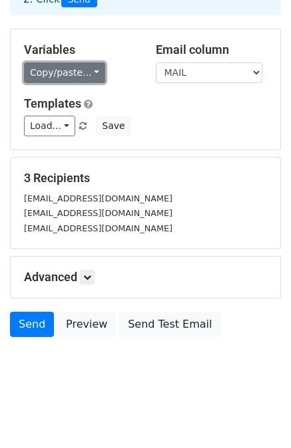
click at [80, 76] on link "Copy/paste..." at bounding box center [64, 73] width 81 height 21
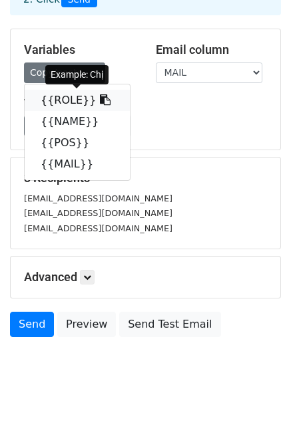
click at [100, 102] on icon at bounding box center [105, 99] width 11 height 11
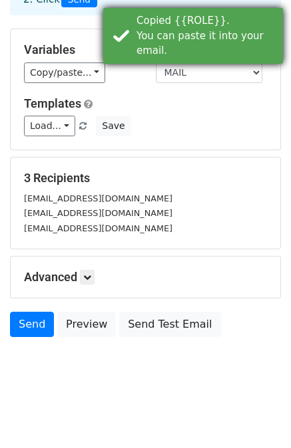
click at [247, 30] on div "Copied {{ROLE}}. You can paste it into your email." at bounding box center [206, 35] width 141 height 45
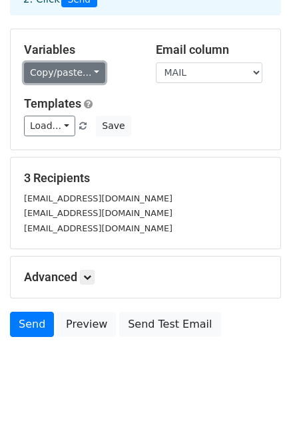
click at [77, 69] on link "Copy/paste..." at bounding box center [64, 73] width 81 height 21
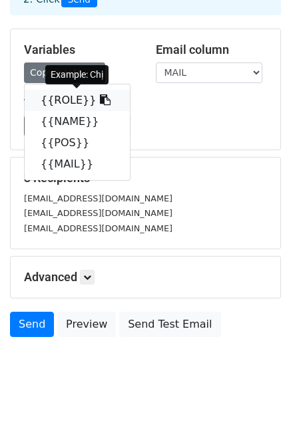
click at [73, 94] on link "{{ROLE}}" at bounding box center [77, 100] width 105 height 21
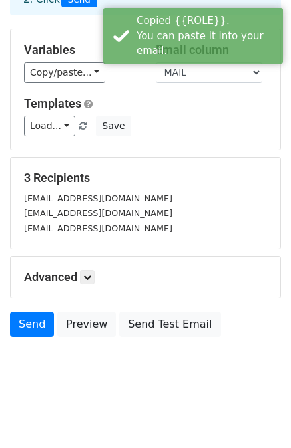
drag, startPoint x: 170, startPoint y: 27, endPoint x: 192, endPoint y: 134, distance: 109.3
click at [192, 134] on div "Load... No templates saved Save" at bounding box center [145, 126] width 263 height 21
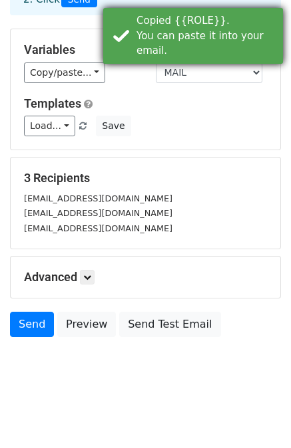
drag, startPoint x: 178, startPoint y: 35, endPoint x: 242, endPoint y: 39, distance: 64.0
click at [180, 45] on div "Copied {{ROLE}}. You can paste it into your email." at bounding box center [193, 36] width 180 height 56
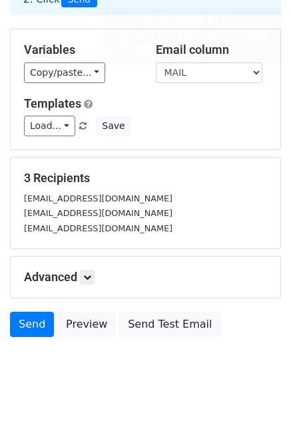
drag, startPoint x: 274, startPoint y: 37, endPoint x: 187, endPoint y: 48, distance: 87.9
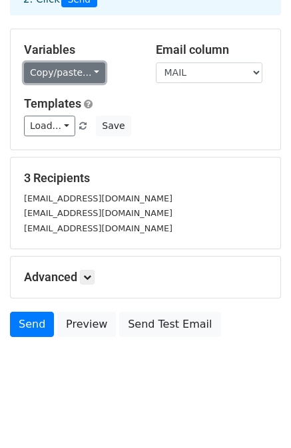
click at [83, 70] on link "Copy/paste..." at bounding box center [64, 73] width 81 height 21
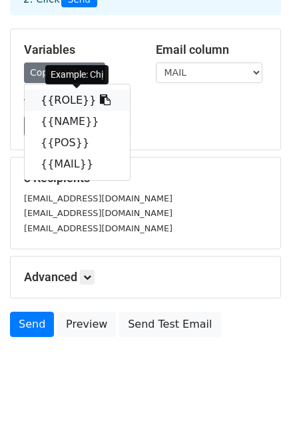
click at [104, 104] on link "{{ROLE}}" at bounding box center [77, 100] width 105 height 21
copy body "ROLE NAME POS MAIL Templates Load... No templates saved Save 3 Recipients lam01…"
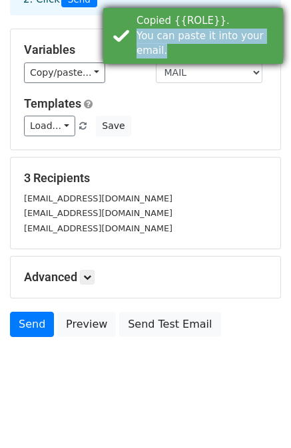
drag, startPoint x: 277, startPoint y: 38, endPoint x: 134, endPoint y: 39, distance: 142.3
click at [134, 39] on div "Copied {{ROLE}}. You can paste it into your email." at bounding box center [193, 36] width 180 height 56
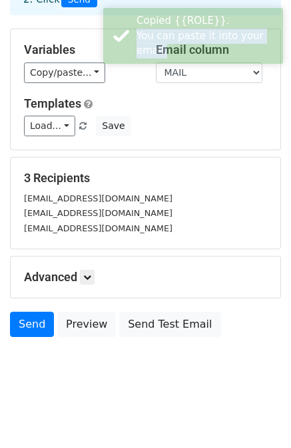
click at [126, 43] on div at bounding box center [126, 43] width 0 height 0
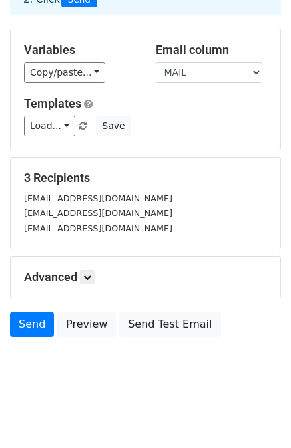
click at [195, 212] on div "lamntse181921@fpt.edu.vn" at bounding box center [145, 213] width 263 height 15
click at [42, 319] on link "Send" at bounding box center [32, 324] width 44 height 25
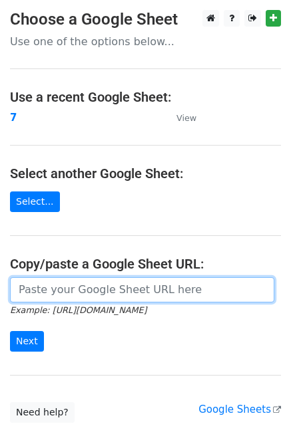
click at [104, 285] on input "url" at bounding box center [142, 289] width 264 height 25
paste input "[URL][DOMAIN_NAME]"
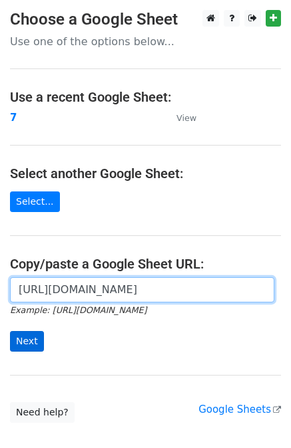
type input "[URL][DOMAIN_NAME]"
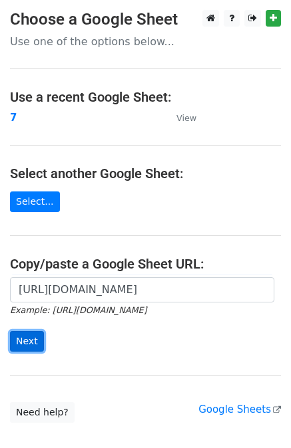
scroll to position [0, 0]
click at [28, 340] on input "Next" at bounding box center [27, 341] width 34 height 21
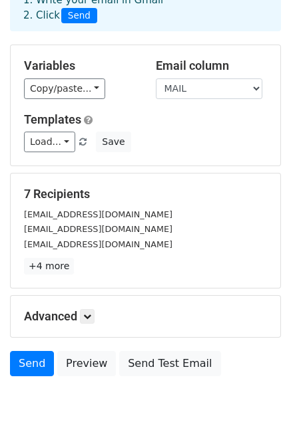
scroll to position [120, 0]
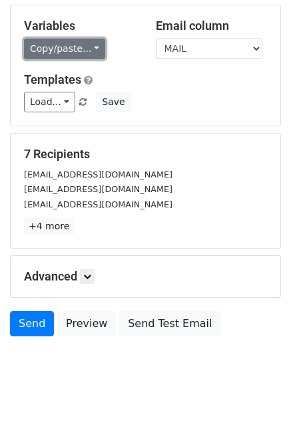
click at [77, 57] on link "Copy/paste..." at bounding box center [64, 49] width 81 height 21
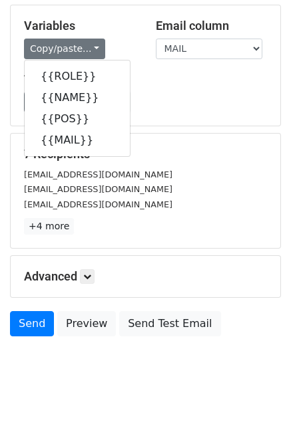
click at [185, 118] on div "Variables Copy/paste... {{ROLE}} {{NAME}} {{POS}} {{MAIL}} Email column ROLE NA…" at bounding box center [145, 65] width 269 height 120
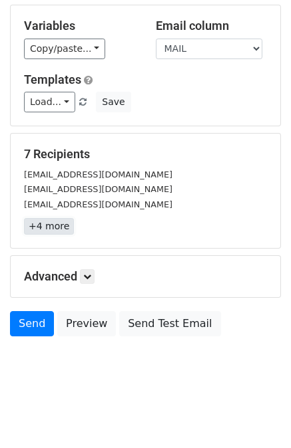
click at [50, 227] on link "+4 more" at bounding box center [49, 226] width 50 height 17
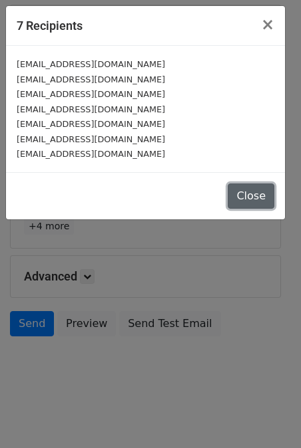
click at [254, 204] on button "Close" at bounding box center [250, 196] width 47 height 25
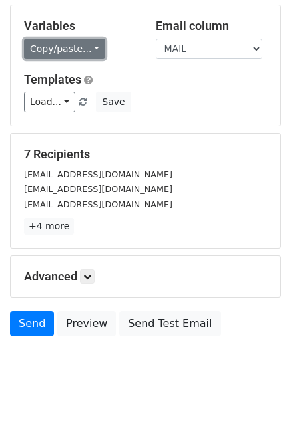
click at [43, 51] on link "Copy/paste..." at bounding box center [64, 49] width 81 height 21
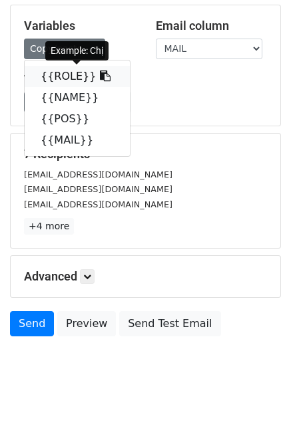
click at [58, 75] on link "{{ROLE}}" at bounding box center [77, 76] width 105 height 21
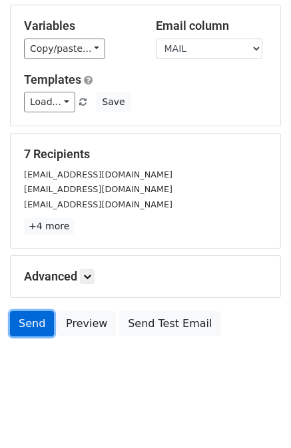
click at [29, 328] on link "Send" at bounding box center [32, 323] width 44 height 25
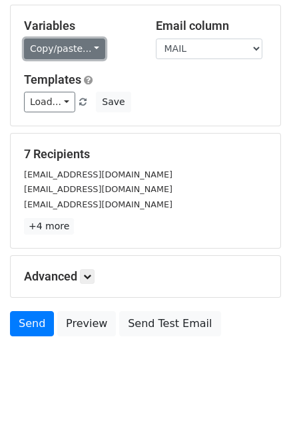
click at [65, 51] on link "Copy/paste..." at bounding box center [64, 49] width 81 height 21
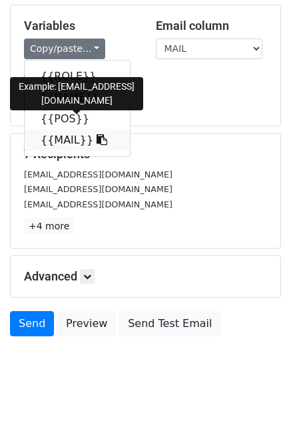
click at [74, 139] on link "{{MAIL}}" at bounding box center [77, 140] width 105 height 21
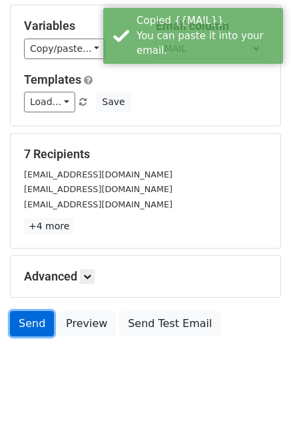
click at [40, 323] on link "Send" at bounding box center [32, 323] width 44 height 25
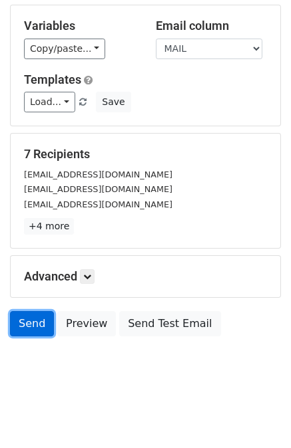
click at [31, 325] on link "Send" at bounding box center [32, 323] width 44 height 25
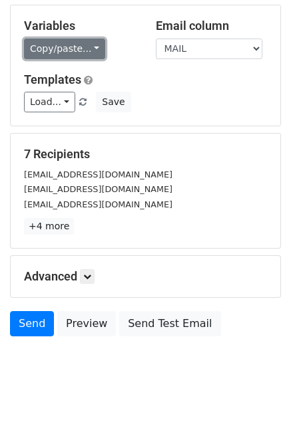
click at [69, 50] on link "Copy/paste..." at bounding box center [64, 49] width 81 height 21
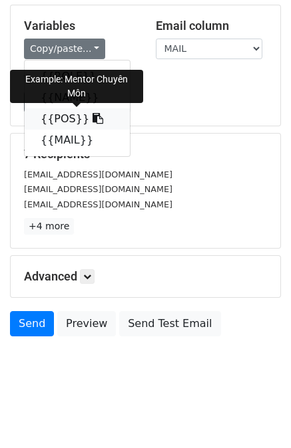
click at [55, 116] on link "{{POS}}" at bounding box center [77, 118] width 105 height 21
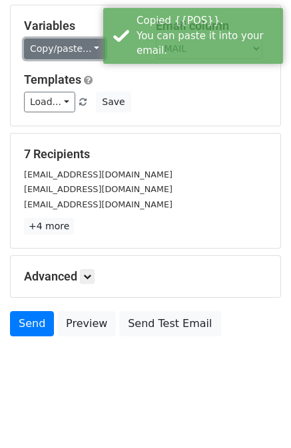
click at [70, 47] on link "Copy/paste..." at bounding box center [64, 49] width 81 height 21
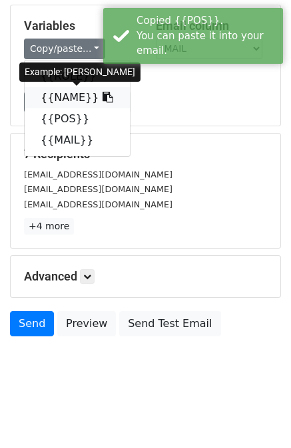
click at [64, 99] on link "{{NAME}}" at bounding box center [77, 97] width 105 height 21
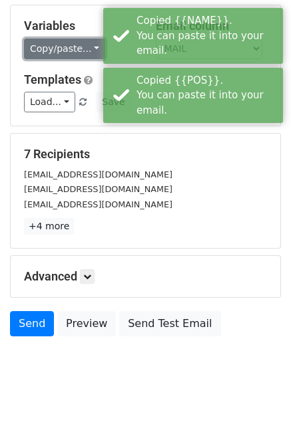
click at [59, 41] on link "Copy/paste..." at bounding box center [64, 49] width 81 height 21
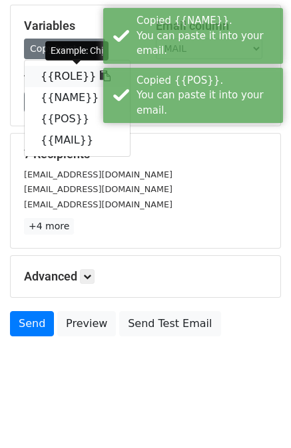
click at [65, 72] on link "{{ROLE}}" at bounding box center [77, 76] width 105 height 21
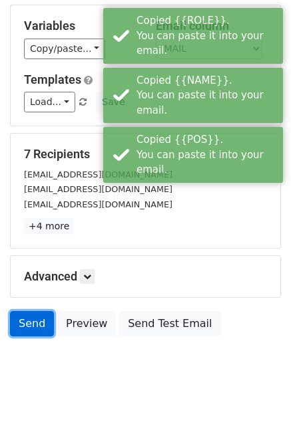
click at [32, 322] on link "Send" at bounding box center [32, 323] width 44 height 25
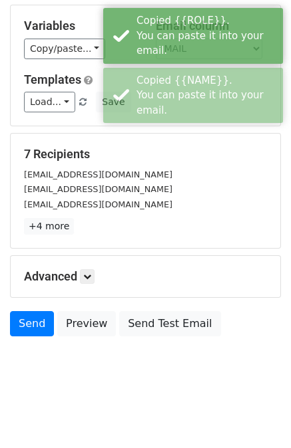
click at [186, 190] on div "[EMAIL_ADDRESS][DOMAIN_NAME]" at bounding box center [145, 189] width 263 height 15
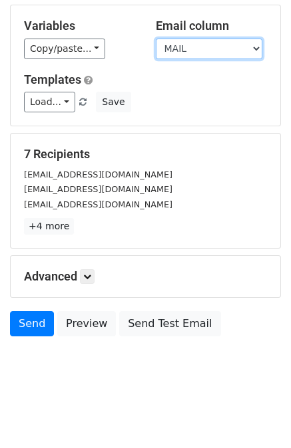
click at [192, 45] on select "ROLE NAME POS MAIL" at bounding box center [209, 49] width 106 height 21
click at [156, 39] on select "ROLE NAME POS MAIL" at bounding box center [209, 49] width 106 height 21
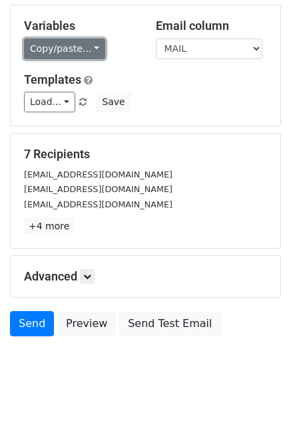
click at [58, 46] on link "Copy/paste..." at bounding box center [64, 49] width 81 height 21
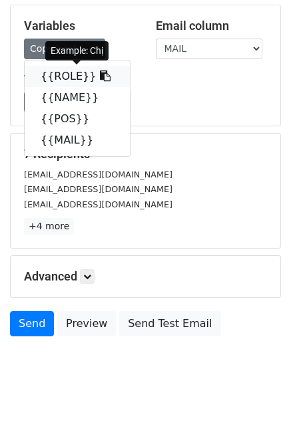
click at [61, 78] on link "{{ROLE}}" at bounding box center [77, 76] width 105 height 21
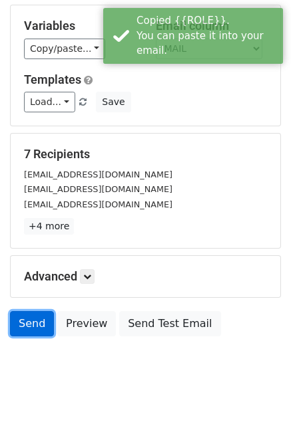
click at [32, 328] on link "Send" at bounding box center [32, 323] width 44 height 25
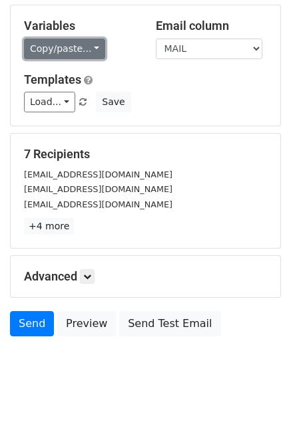
click at [63, 47] on link "Copy/paste..." at bounding box center [64, 49] width 81 height 21
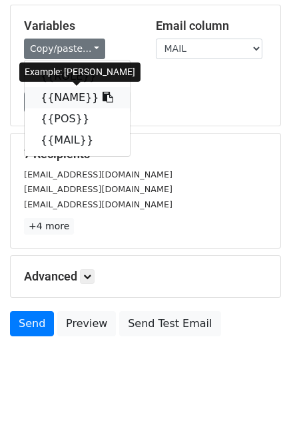
click at [55, 99] on link "{{NAME}}" at bounding box center [77, 97] width 105 height 21
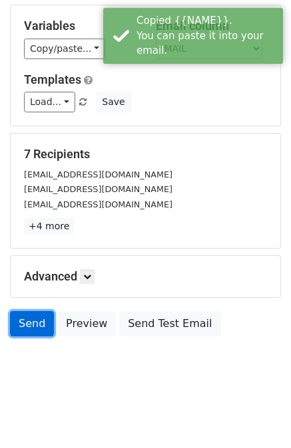
click at [35, 321] on link "Send" at bounding box center [32, 323] width 44 height 25
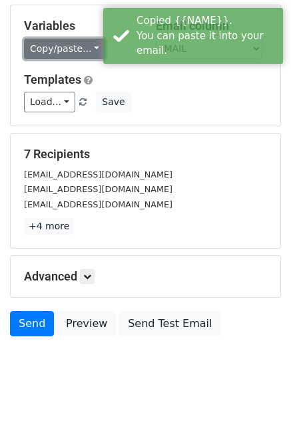
click at [62, 50] on link "Copy/paste..." at bounding box center [64, 49] width 81 height 21
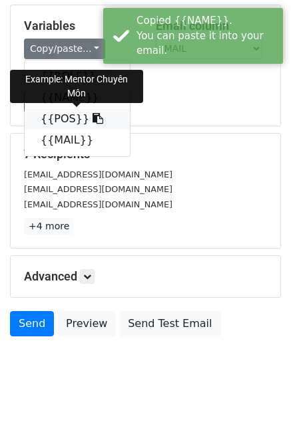
click at [59, 118] on link "{{POS}}" at bounding box center [77, 118] width 105 height 21
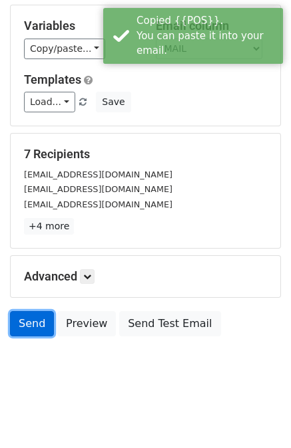
click at [37, 326] on link "Send" at bounding box center [32, 323] width 44 height 25
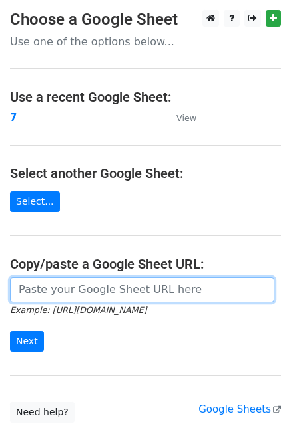
click at [73, 293] on input "url" at bounding box center [142, 289] width 264 height 25
paste input "[URL][DOMAIN_NAME]"
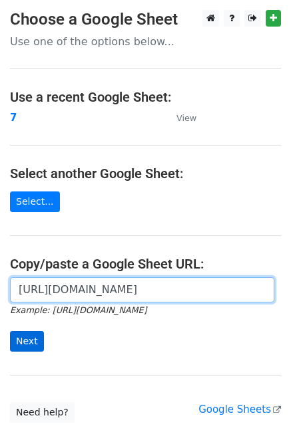
type input "[URL][DOMAIN_NAME]"
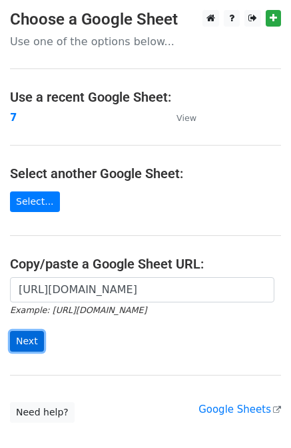
scroll to position [0, 0]
click at [29, 335] on input "Next" at bounding box center [27, 341] width 34 height 21
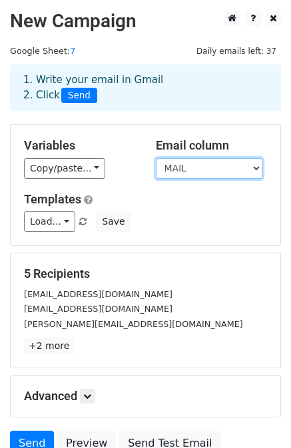
click at [220, 164] on select "ROLE NAME POS MAIL" at bounding box center [209, 168] width 106 height 21
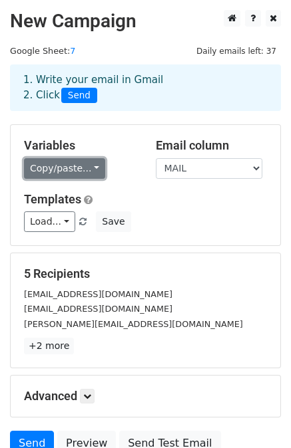
click at [74, 162] on link "Copy/paste..." at bounding box center [64, 168] width 81 height 21
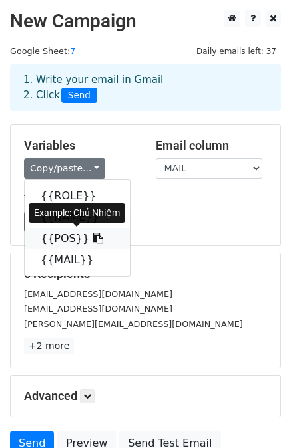
click at [59, 236] on link "{{POS}}" at bounding box center [77, 238] width 105 height 21
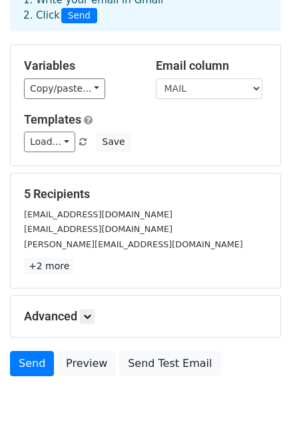
scroll to position [120, 0]
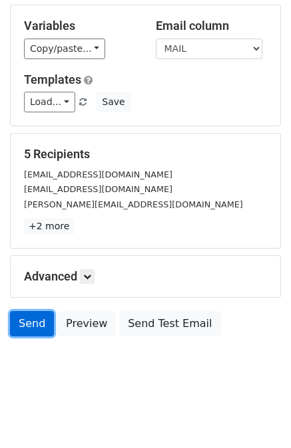
click at [33, 323] on link "Send" at bounding box center [32, 323] width 44 height 25
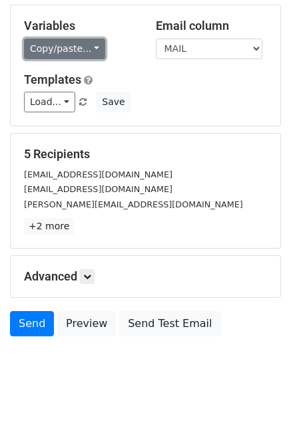
click at [63, 45] on link "Copy/paste..." at bounding box center [64, 49] width 81 height 21
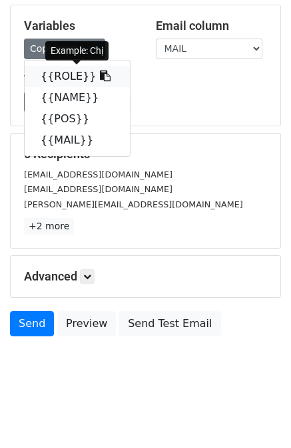
click at [69, 76] on link "{{ROLE}}" at bounding box center [77, 76] width 105 height 21
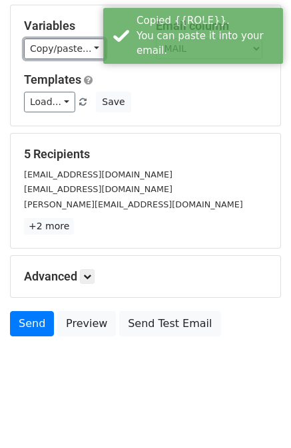
click at [65, 53] on link "Copy/paste..." at bounding box center [64, 49] width 81 height 21
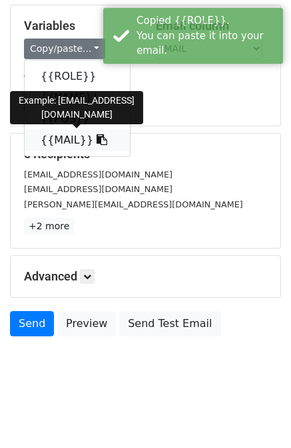
click at [69, 140] on link "{{MAIL}}" at bounding box center [77, 140] width 105 height 21
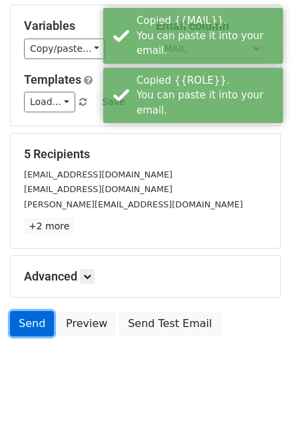
click at [29, 331] on link "Send" at bounding box center [32, 323] width 44 height 25
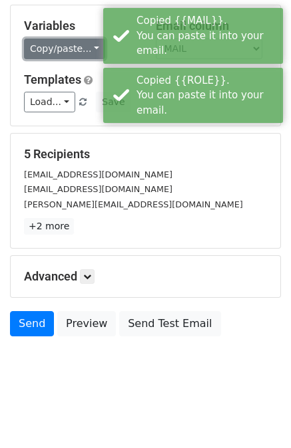
click at [70, 49] on link "Copy/paste..." at bounding box center [64, 49] width 81 height 21
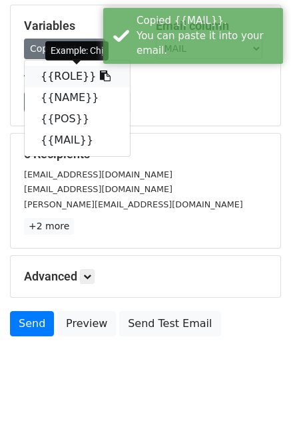
click at [65, 75] on link "{{ROLE}}" at bounding box center [77, 76] width 105 height 21
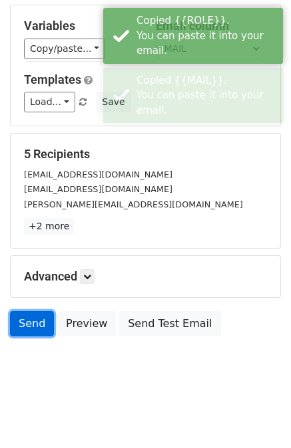
click at [36, 325] on link "Send" at bounding box center [32, 323] width 44 height 25
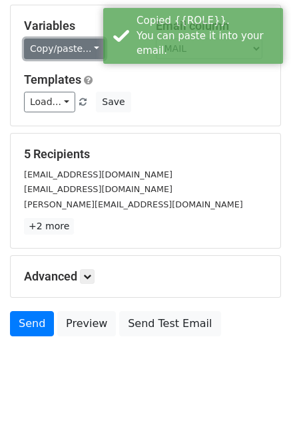
click at [73, 49] on link "Copy/paste..." at bounding box center [64, 49] width 81 height 21
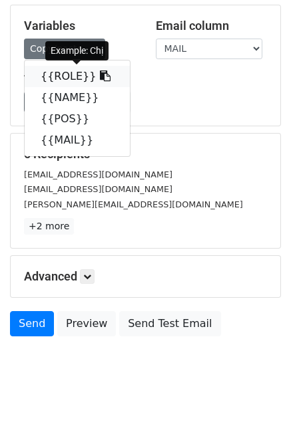
click at [70, 78] on link "{{ROLE}}" at bounding box center [77, 76] width 105 height 21
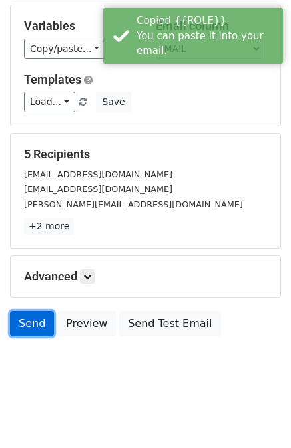
click at [38, 331] on link "Send" at bounding box center [32, 323] width 44 height 25
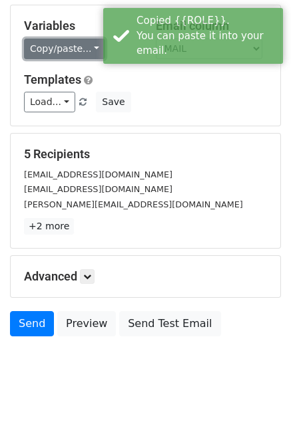
click at [73, 47] on link "Copy/paste..." at bounding box center [64, 49] width 81 height 21
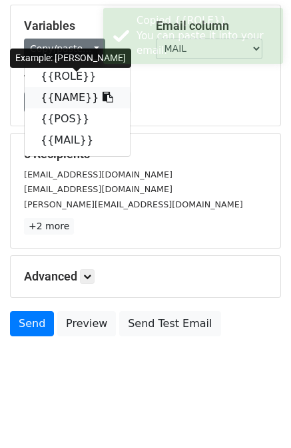
click at [64, 94] on link "{{NAME}}" at bounding box center [77, 97] width 105 height 21
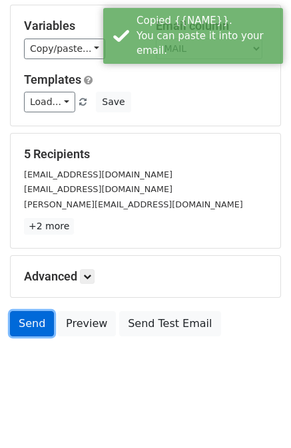
click at [23, 328] on link "Send" at bounding box center [32, 323] width 44 height 25
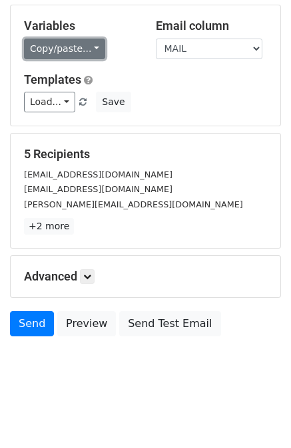
click at [76, 48] on link "Copy/paste..." at bounding box center [64, 49] width 81 height 21
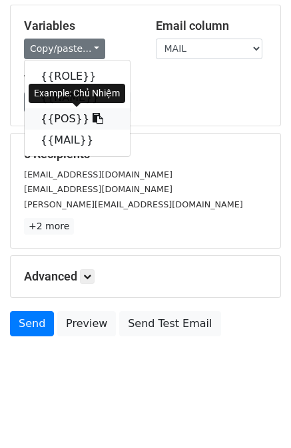
click at [67, 120] on link "{{POS}}" at bounding box center [77, 118] width 105 height 21
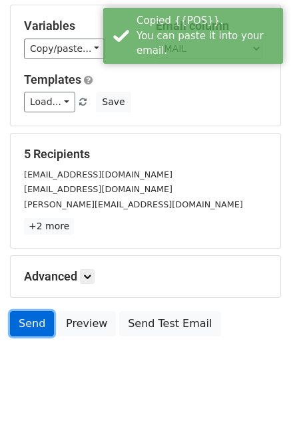
click at [37, 325] on link "Send" at bounding box center [32, 323] width 44 height 25
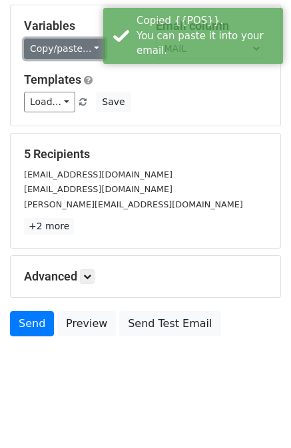
click at [68, 53] on link "Copy/paste..." at bounding box center [64, 49] width 81 height 21
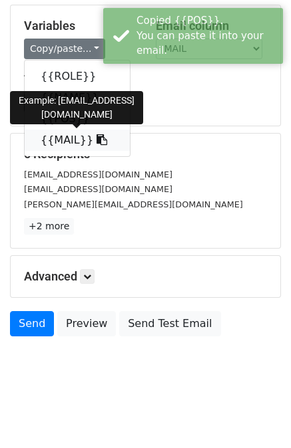
click at [59, 138] on link "{{MAIL}}" at bounding box center [77, 140] width 105 height 21
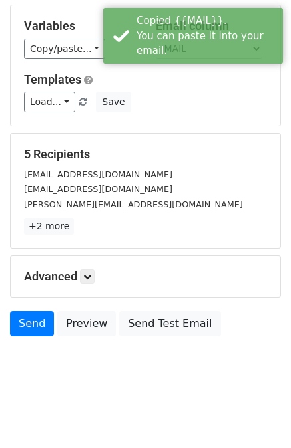
click at [156, 93] on div "Load... No templates saved Save" at bounding box center [145, 102] width 263 height 21
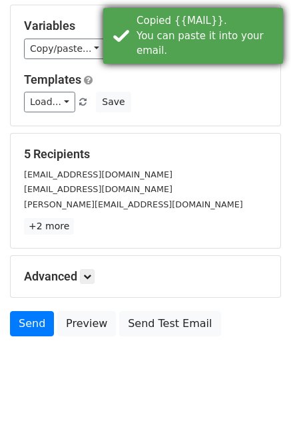
click at [186, 47] on div "Copied {{MAIL}}. You can paste it into your email." at bounding box center [193, 36] width 180 height 56
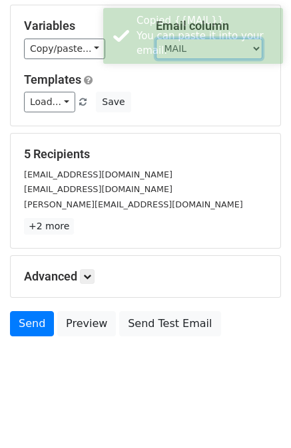
click at [185, 57] on select "ROLE NAME POS MAIL" at bounding box center [209, 49] width 106 height 21
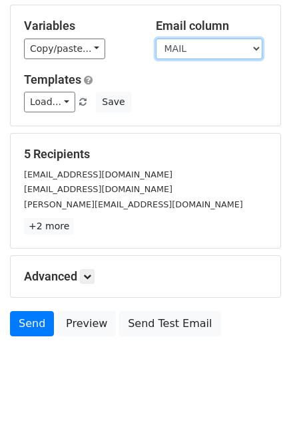
click at [156, 39] on select "ROLE NAME POS MAIL" at bounding box center [209, 49] width 106 height 21
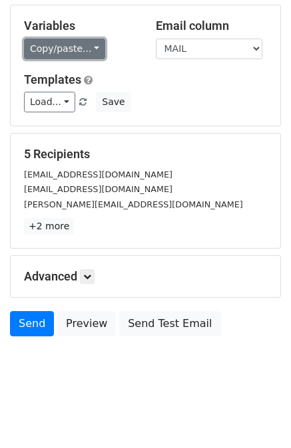
click at [76, 45] on link "Copy/paste..." at bounding box center [64, 49] width 81 height 21
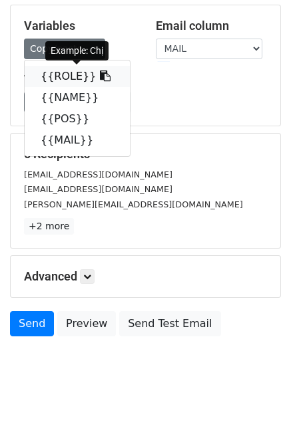
click at [80, 74] on link "{{ROLE}}" at bounding box center [77, 76] width 105 height 21
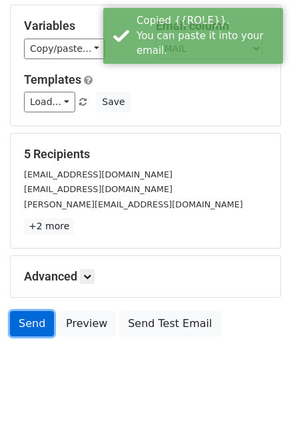
click at [37, 323] on link "Send" at bounding box center [32, 323] width 44 height 25
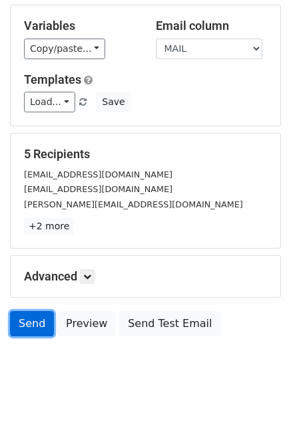
click at [46, 326] on link "Send" at bounding box center [32, 323] width 44 height 25
click at [43, 323] on link "Send" at bounding box center [32, 323] width 44 height 25
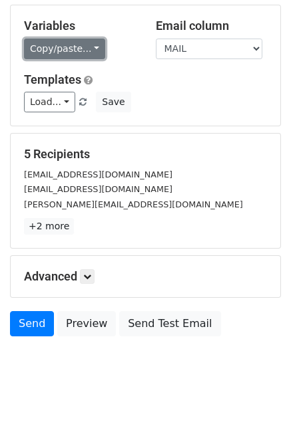
click at [77, 43] on link "Copy/paste..." at bounding box center [64, 49] width 81 height 21
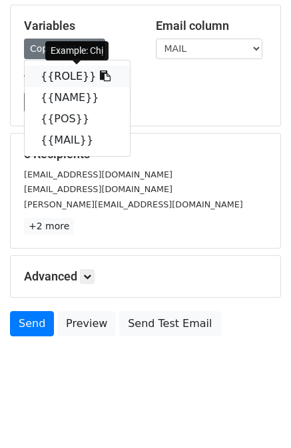
click at [69, 74] on link "{{ROLE}}" at bounding box center [77, 76] width 105 height 21
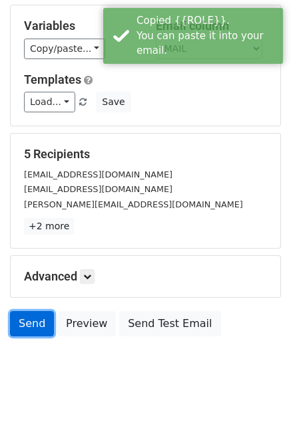
click at [39, 325] on link "Send" at bounding box center [32, 323] width 44 height 25
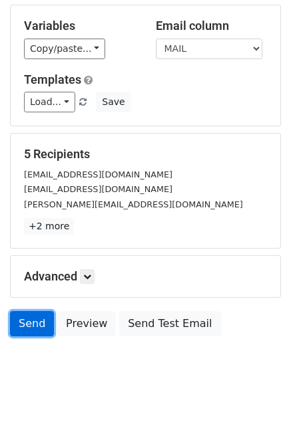
click at [25, 323] on link "Send" at bounding box center [32, 323] width 44 height 25
